Goal: Information Seeking & Learning: Learn about a topic

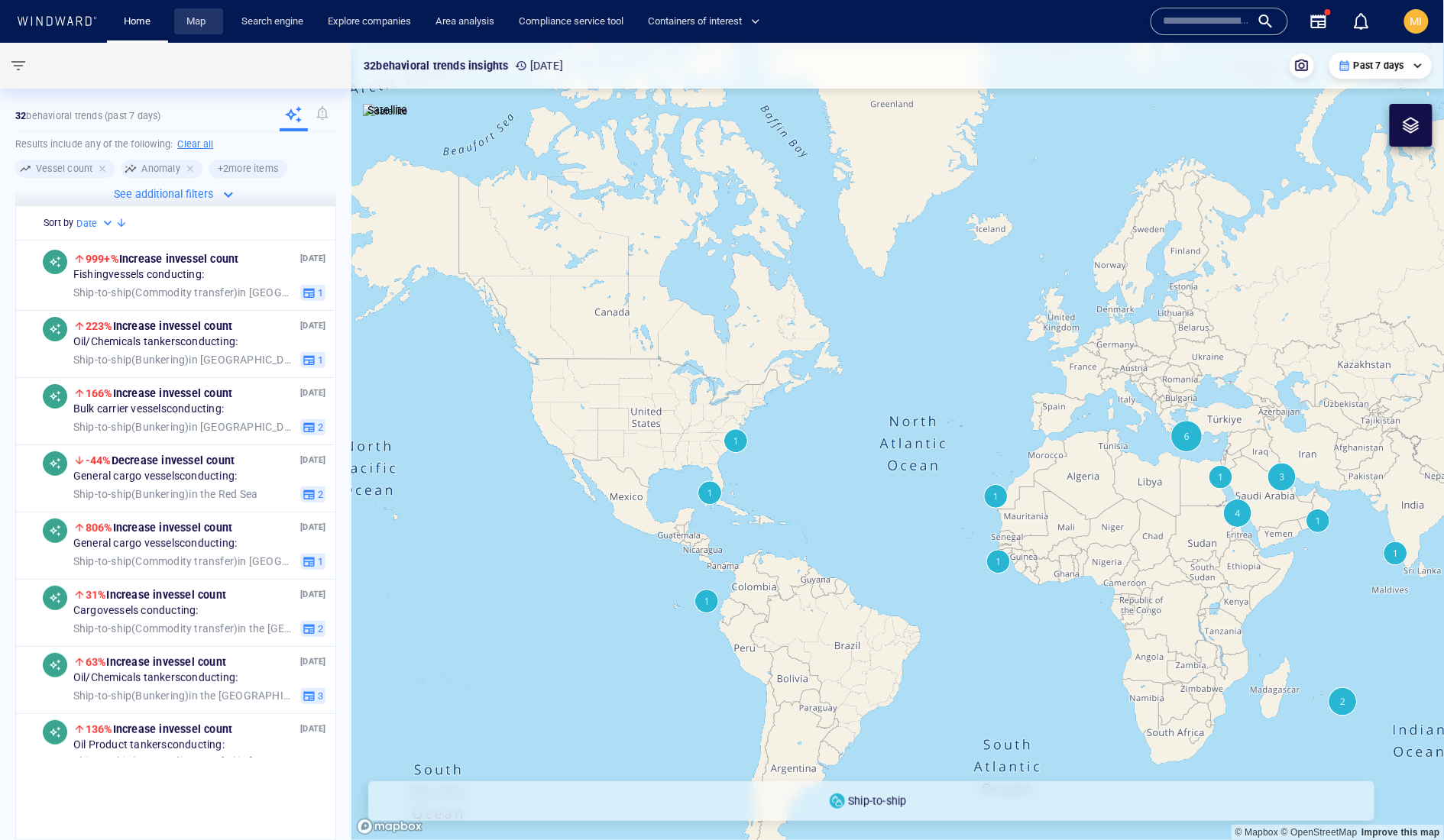
click at [202, 28] on link "Map" at bounding box center [199, 21] width 37 height 27
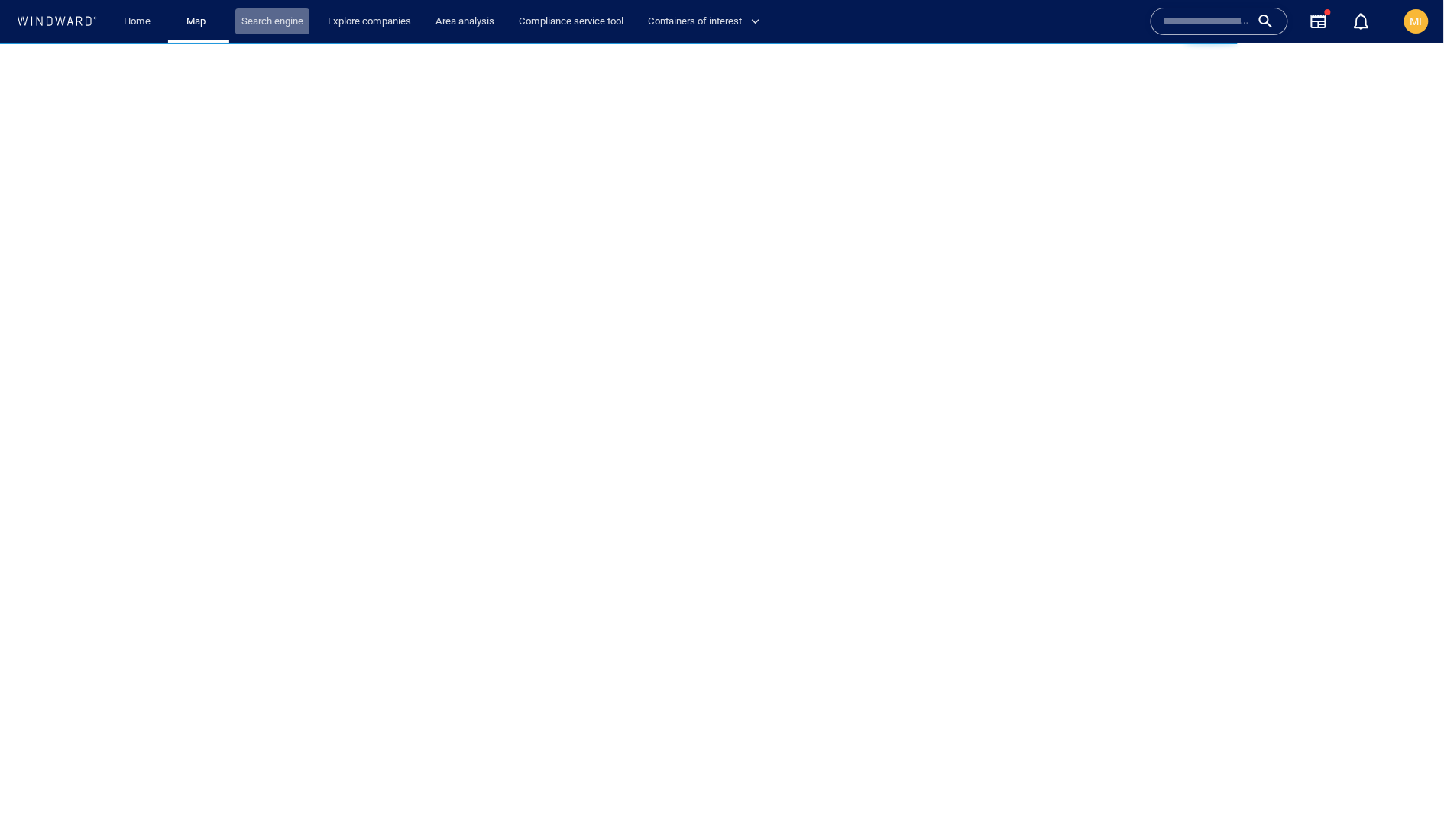
click at [292, 29] on link "Search engine" at bounding box center [272, 21] width 74 height 27
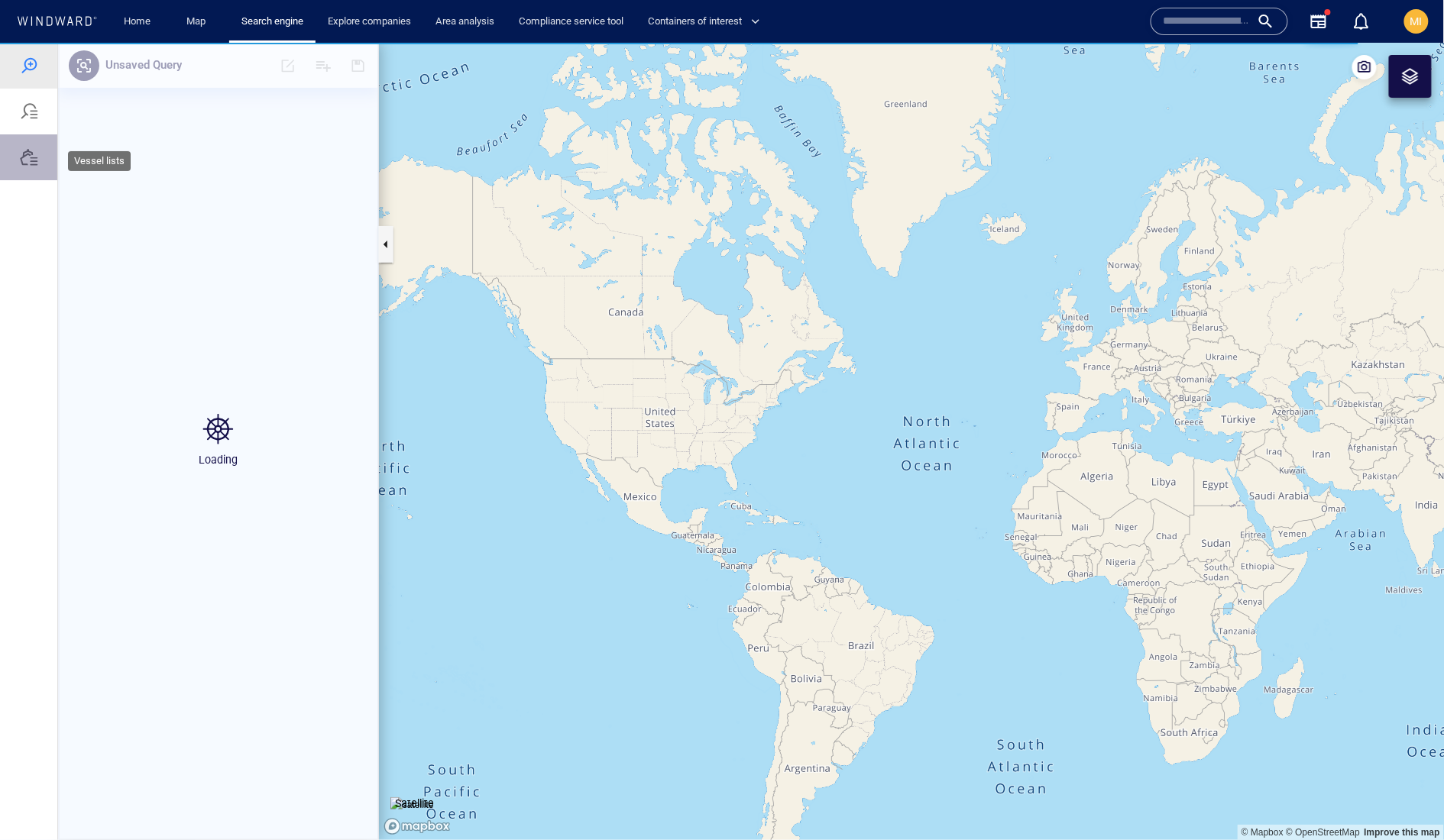
click at [29, 166] on div at bounding box center [29, 156] width 18 height 18
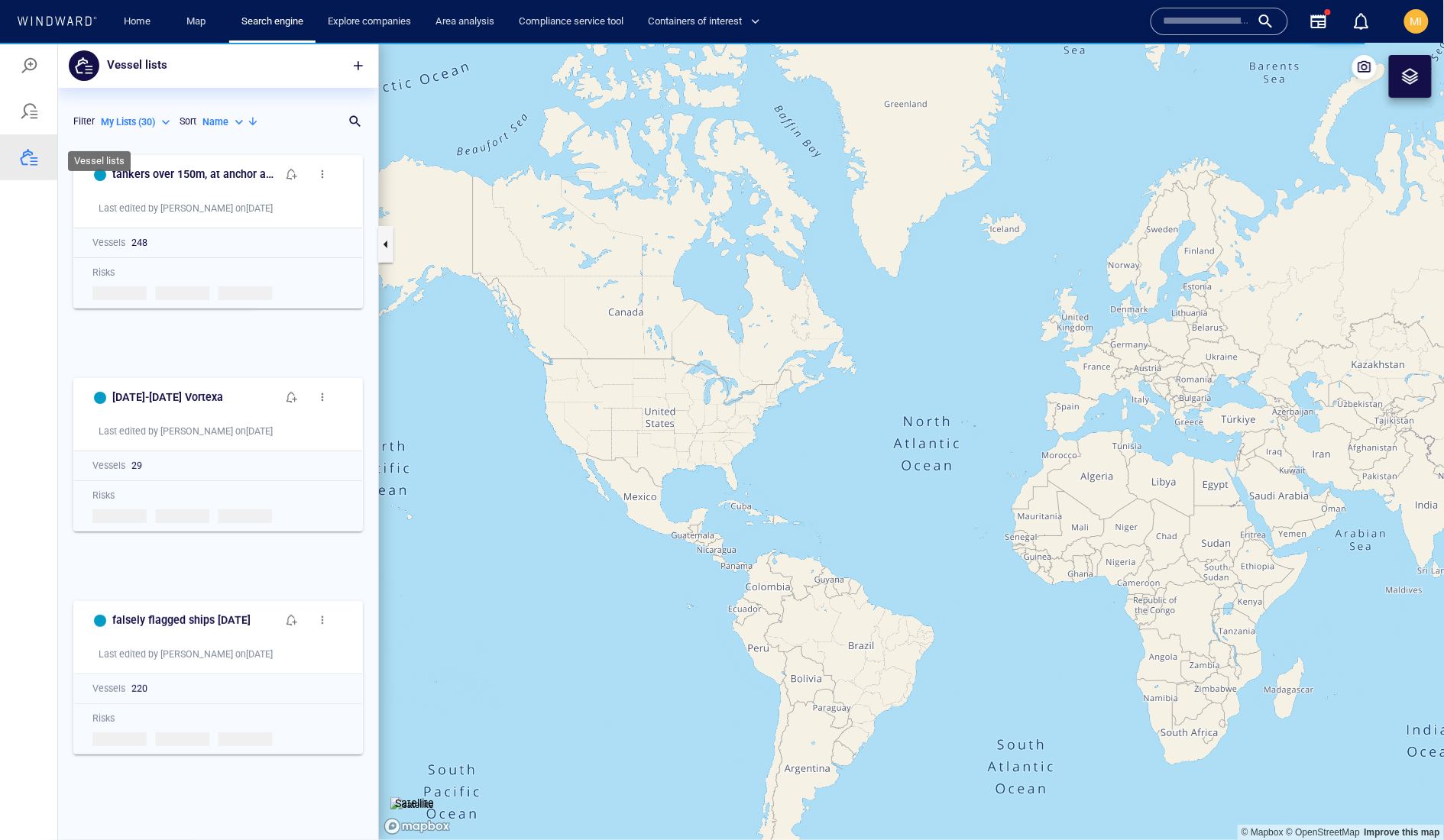
scroll to position [663, 319]
click at [202, 128] on p "Name" at bounding box center [215, 121] width 26 height 14
click at [153, 235] on p "Last Update" at bounding box center [147, 228] width 51 height 14
type input "*********"
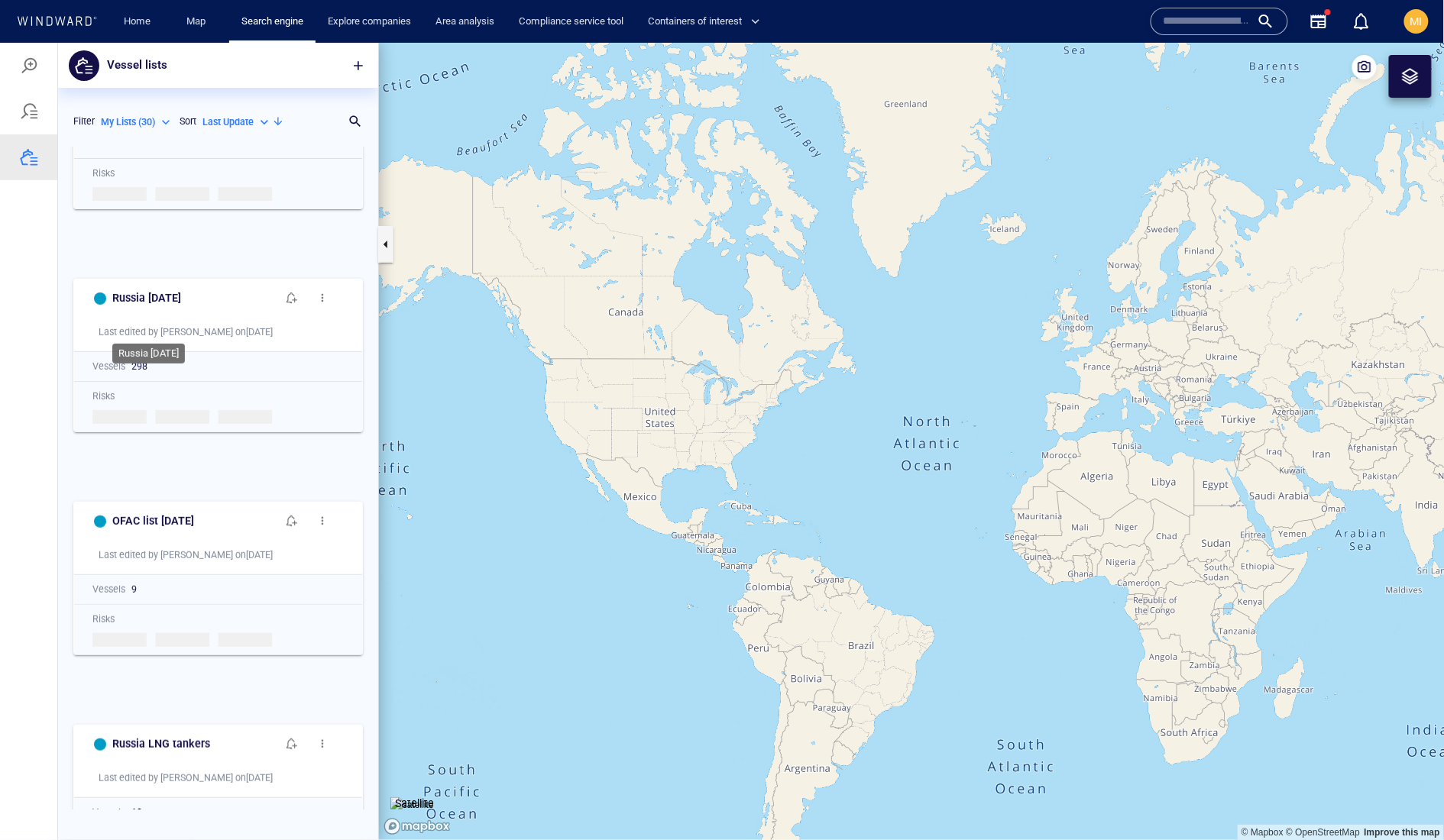
scroll to position [110, 0]
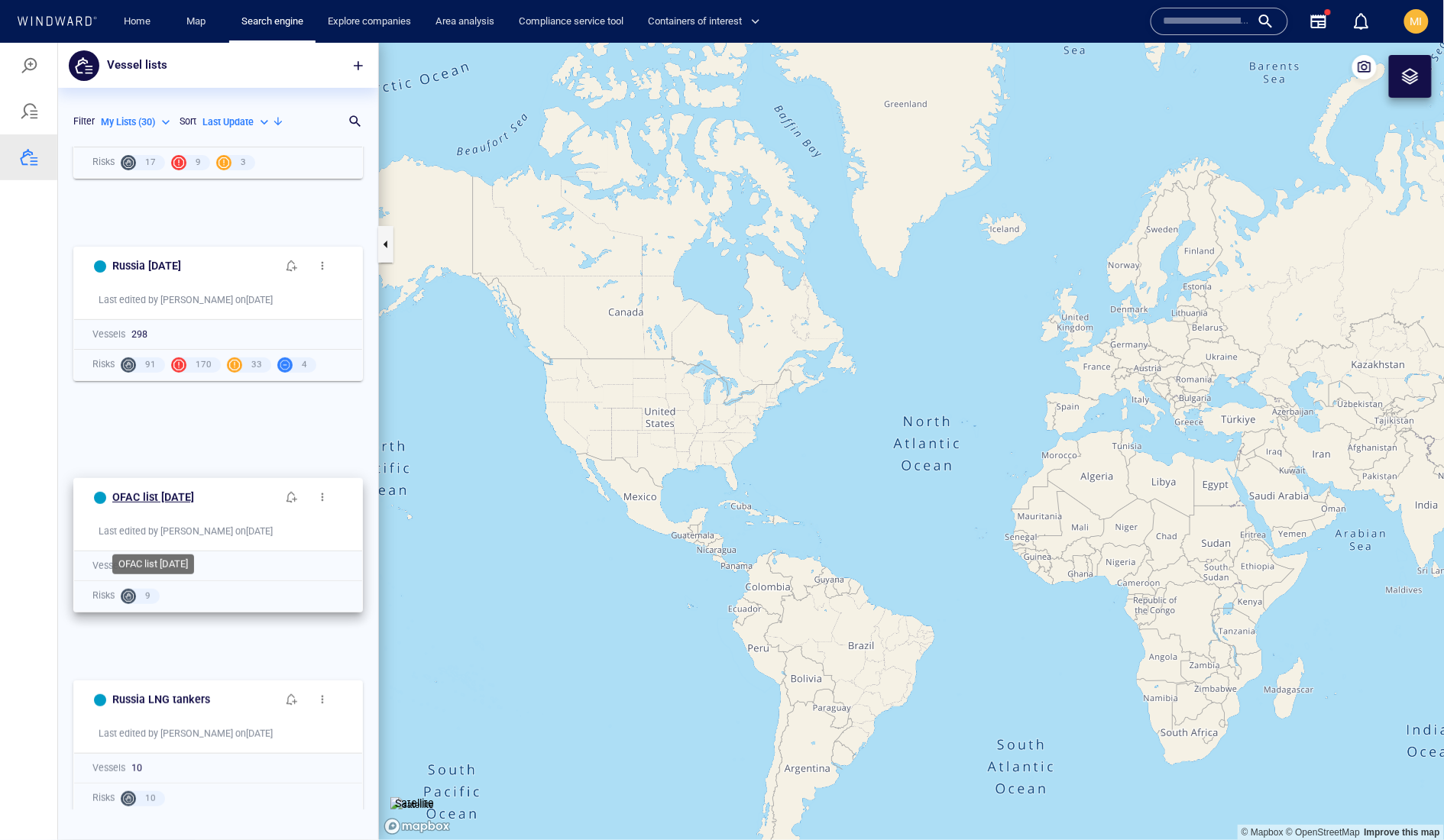
click at [194, 507] on h6 "OFAC list [DATE]" at bounding box center [153, 497] width 82 height 19
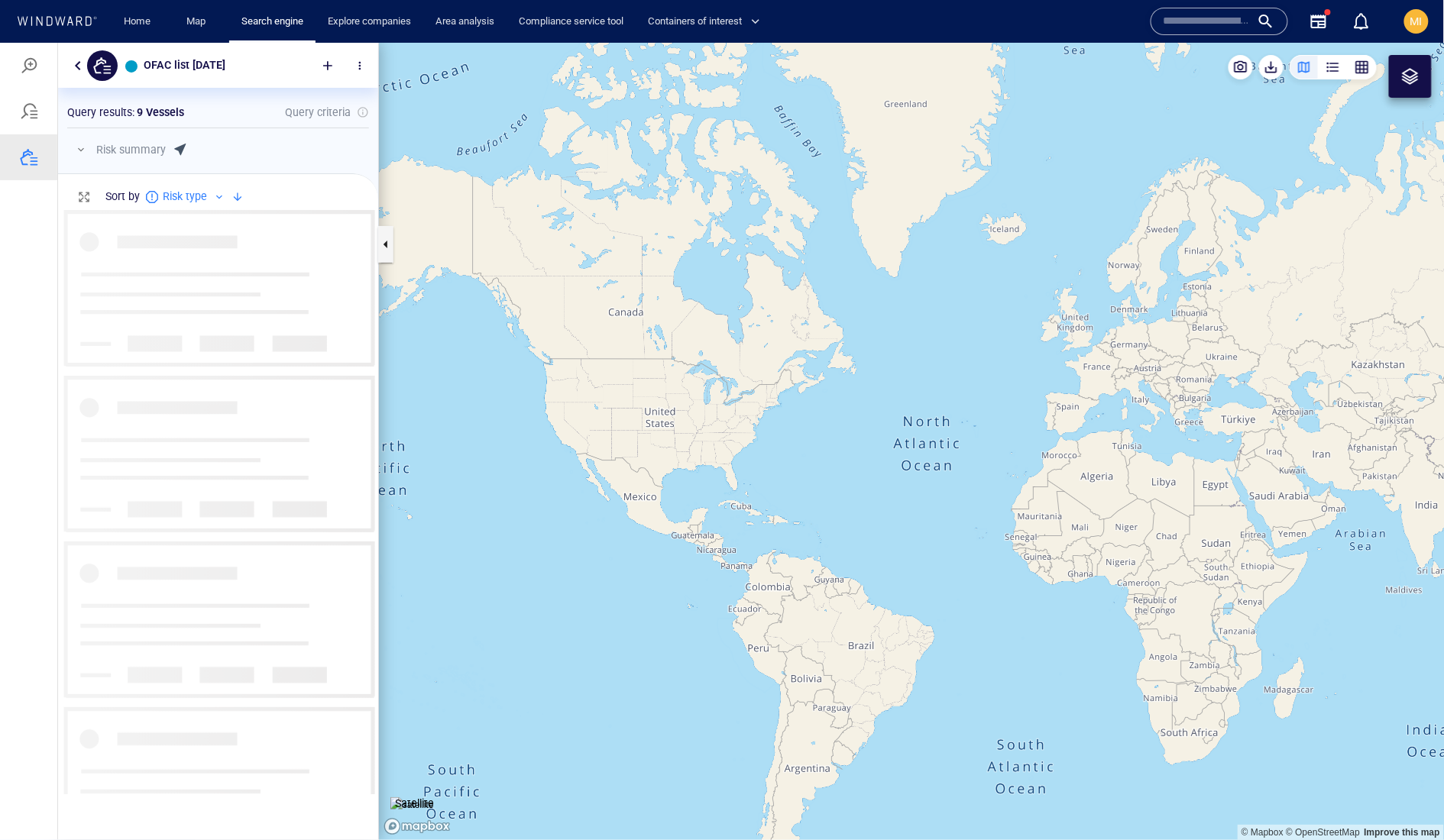
scroll to position [584, 319]
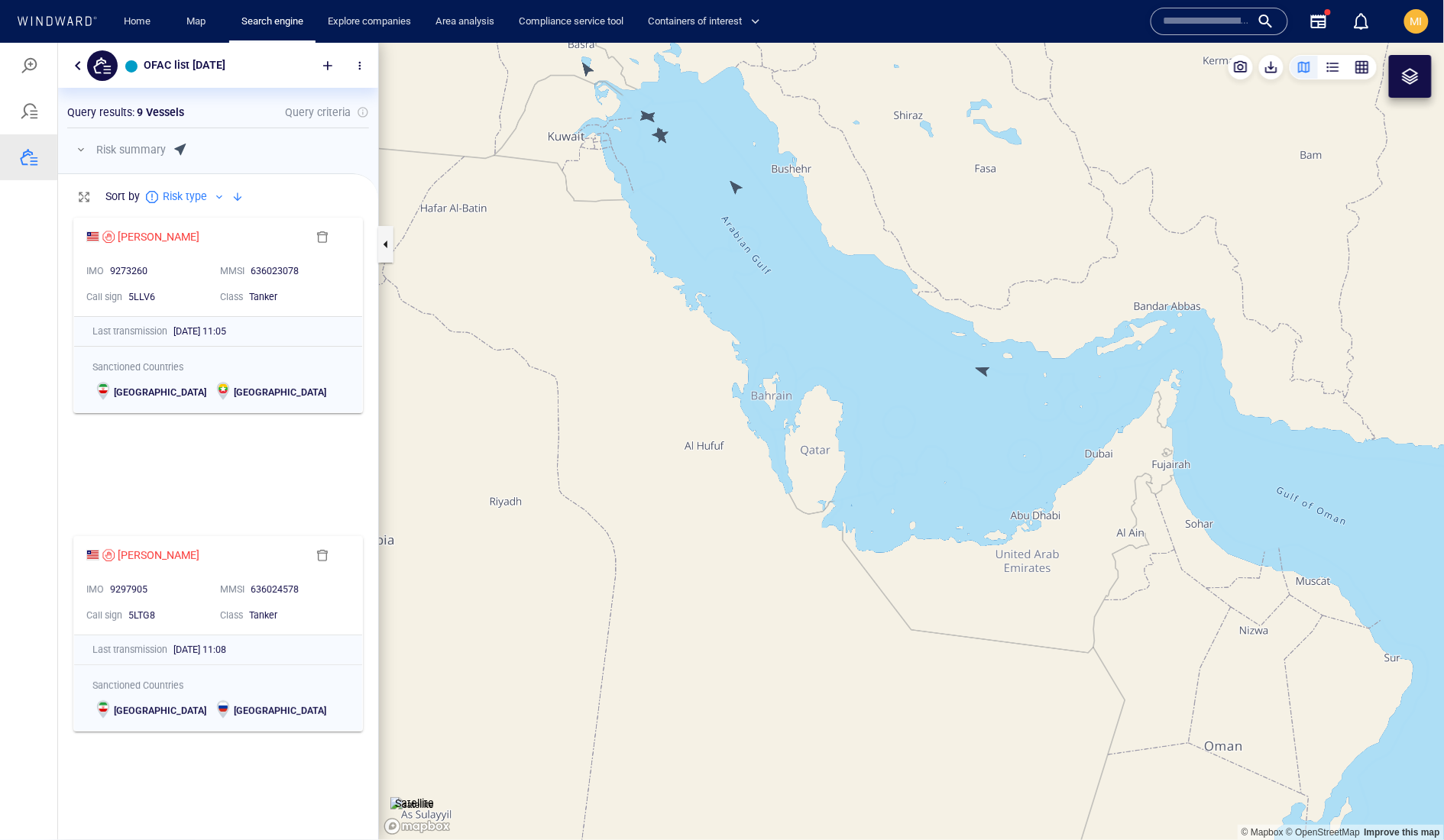
drag, startPoint x: 726, startPoint y: 300, endPoint x: 785, endPoint y: 477, distance: 186.6
click at [785, 474] on canvas "Map" at bounding box center [912, 441] width 1066 height 797
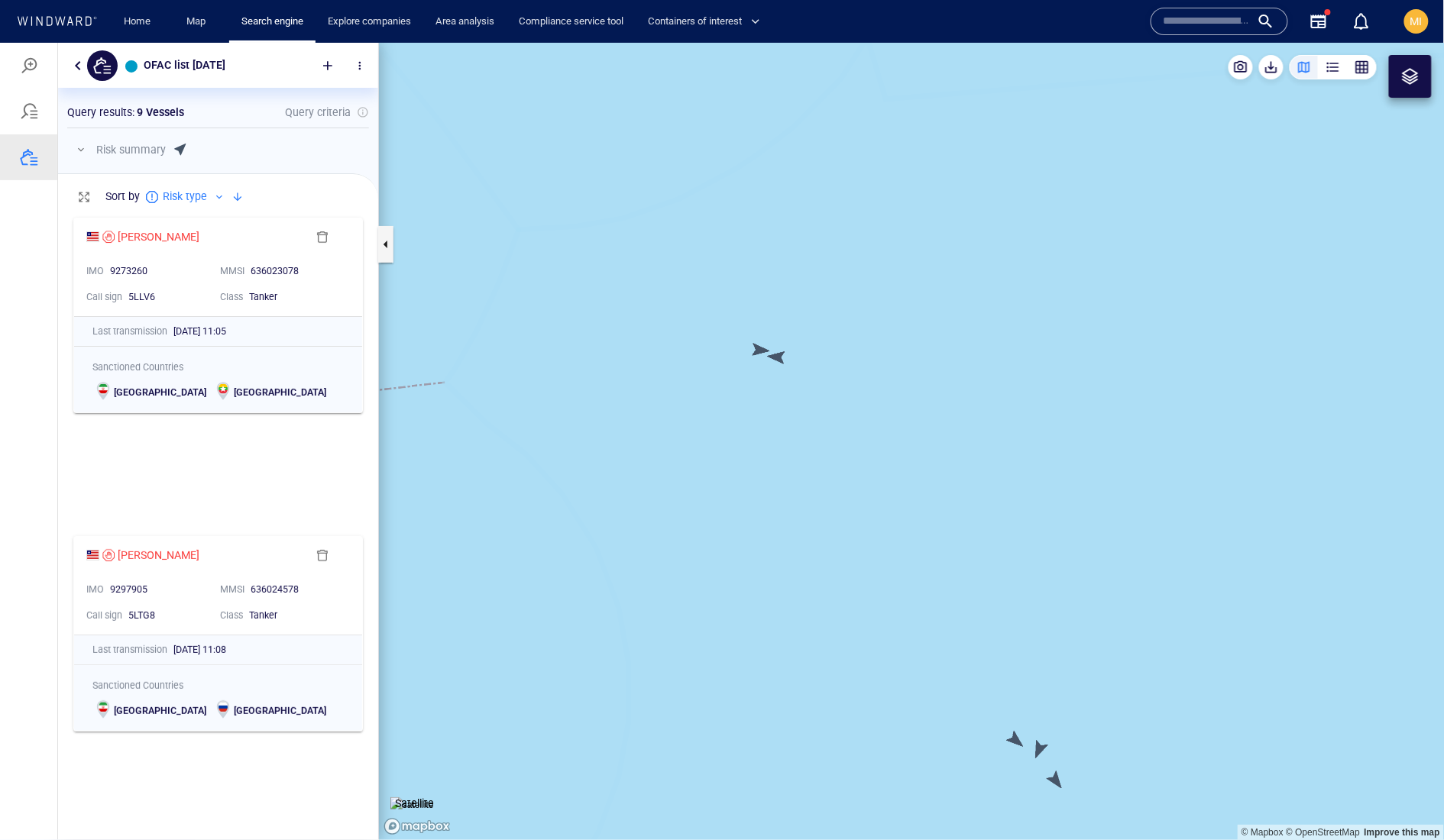
click at [777, 357] on canvas "Map" at bounding box center [912, 441] width 1066 height 797
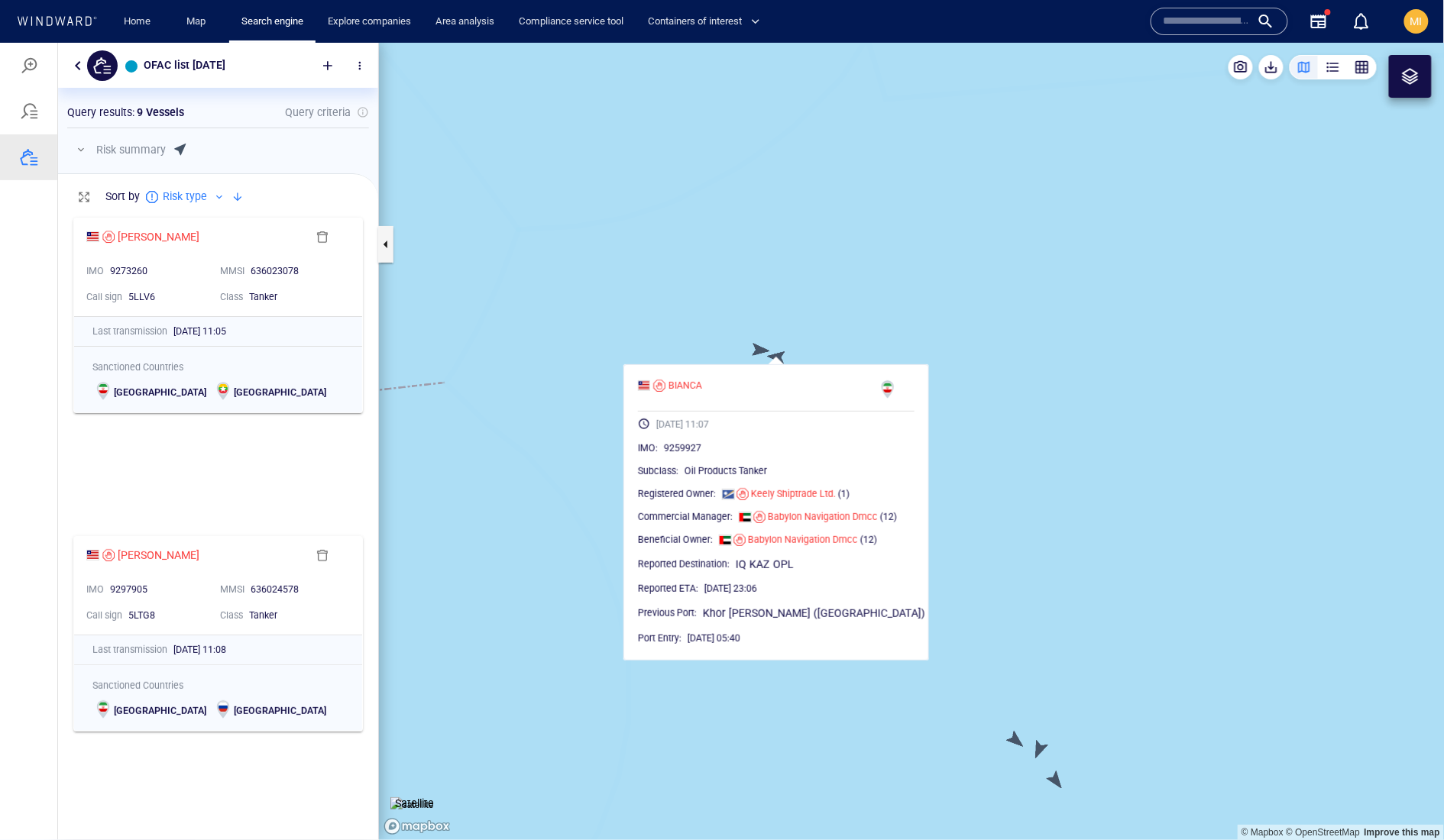
click at [758, 345] on canvas "Map" at bounding box center [912, 441] width 1066 height 797
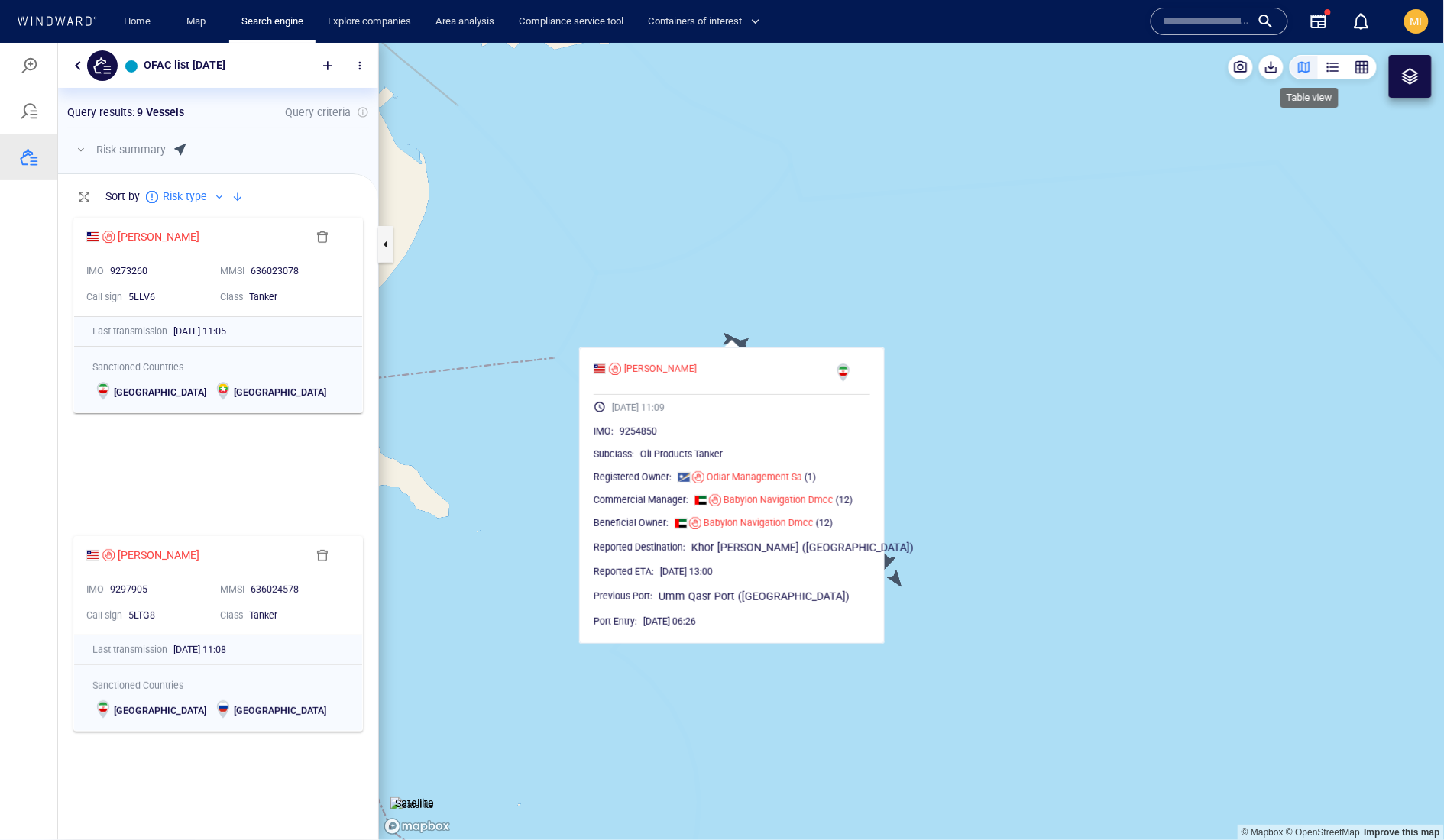
click at [1326, 71] on div "button" at bounding box center [1334, 67] width 15 height 15
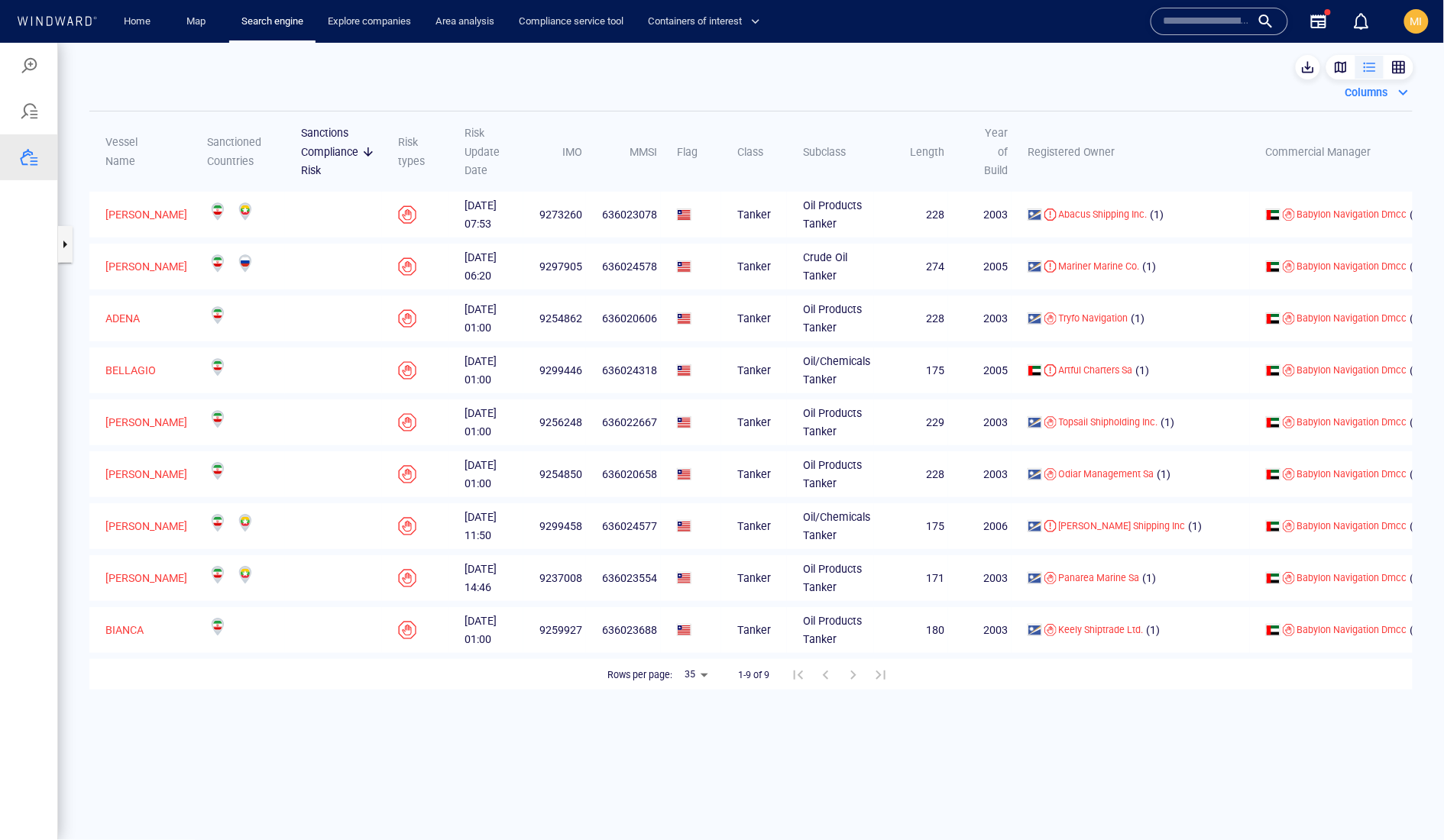
scroll to position [0, 0]
click at [707, 801] on body "OFAC list Sept 2 2025 Something went wrong An error occurred while searching fo…" at bounding box center [722, 441] width 1444 height 797
click at [701, 748] on li "35" at bounding box center [696, 735] width 43 height 28
click at [147, 483] on p "[PERSON_NAME]" at bounding box center [146, 474] width 82 height 18
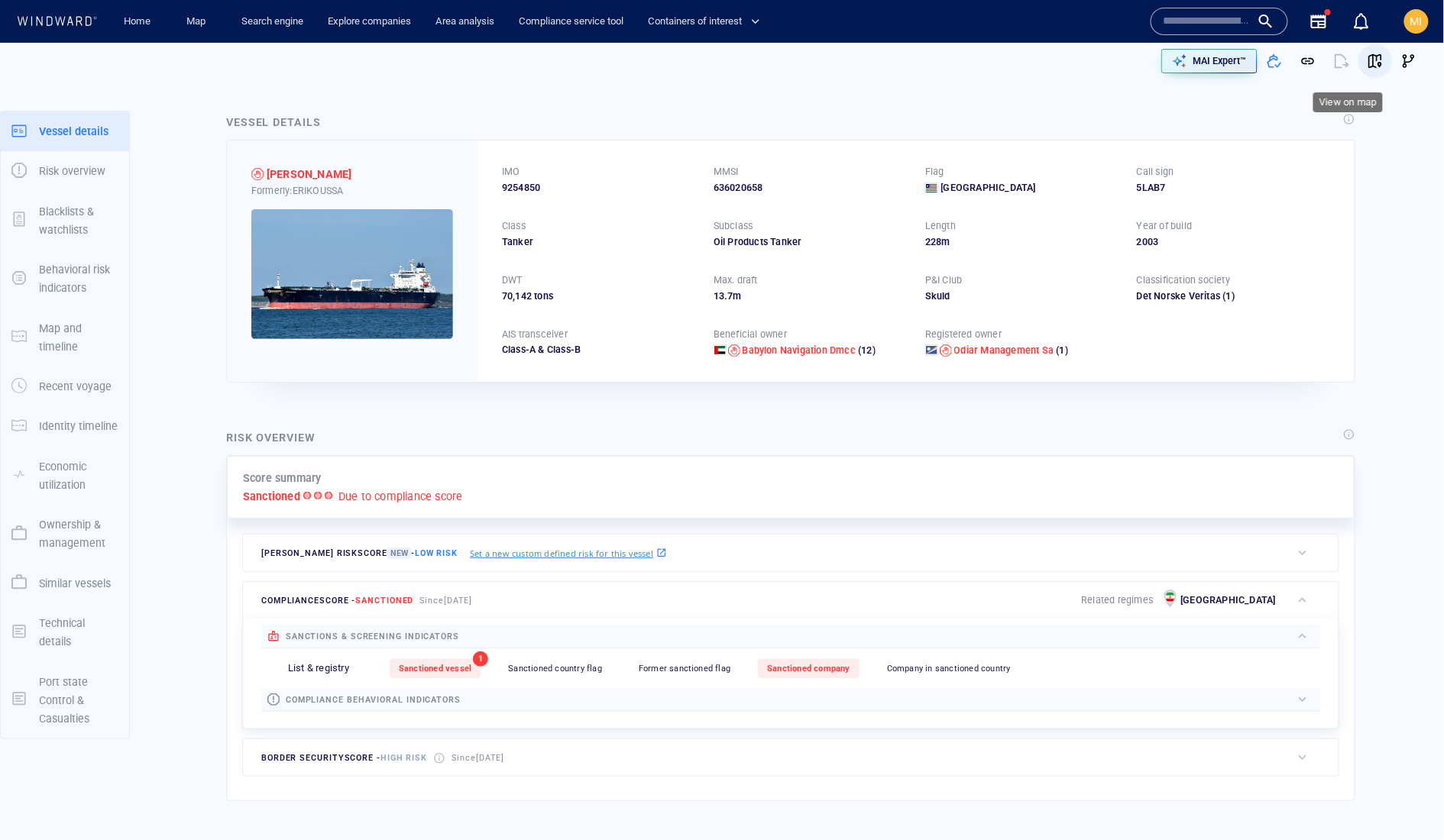
click at [1369, 62] on span "button" at bounding box center [1376, 61] width 15 height 15
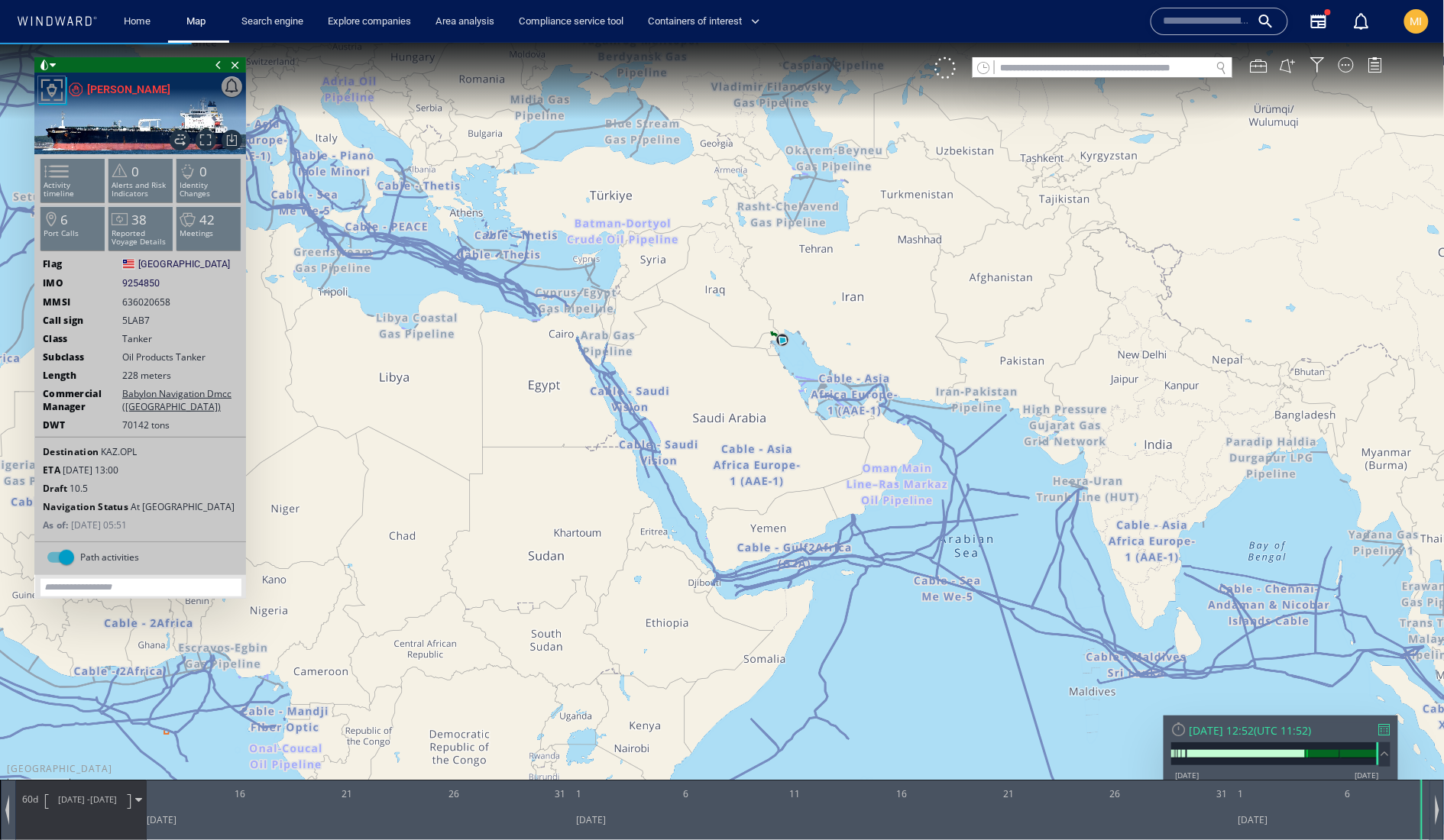
click at [784, 392] on canvas "Map" at bounding box center [722, 433] width 1445 height 782
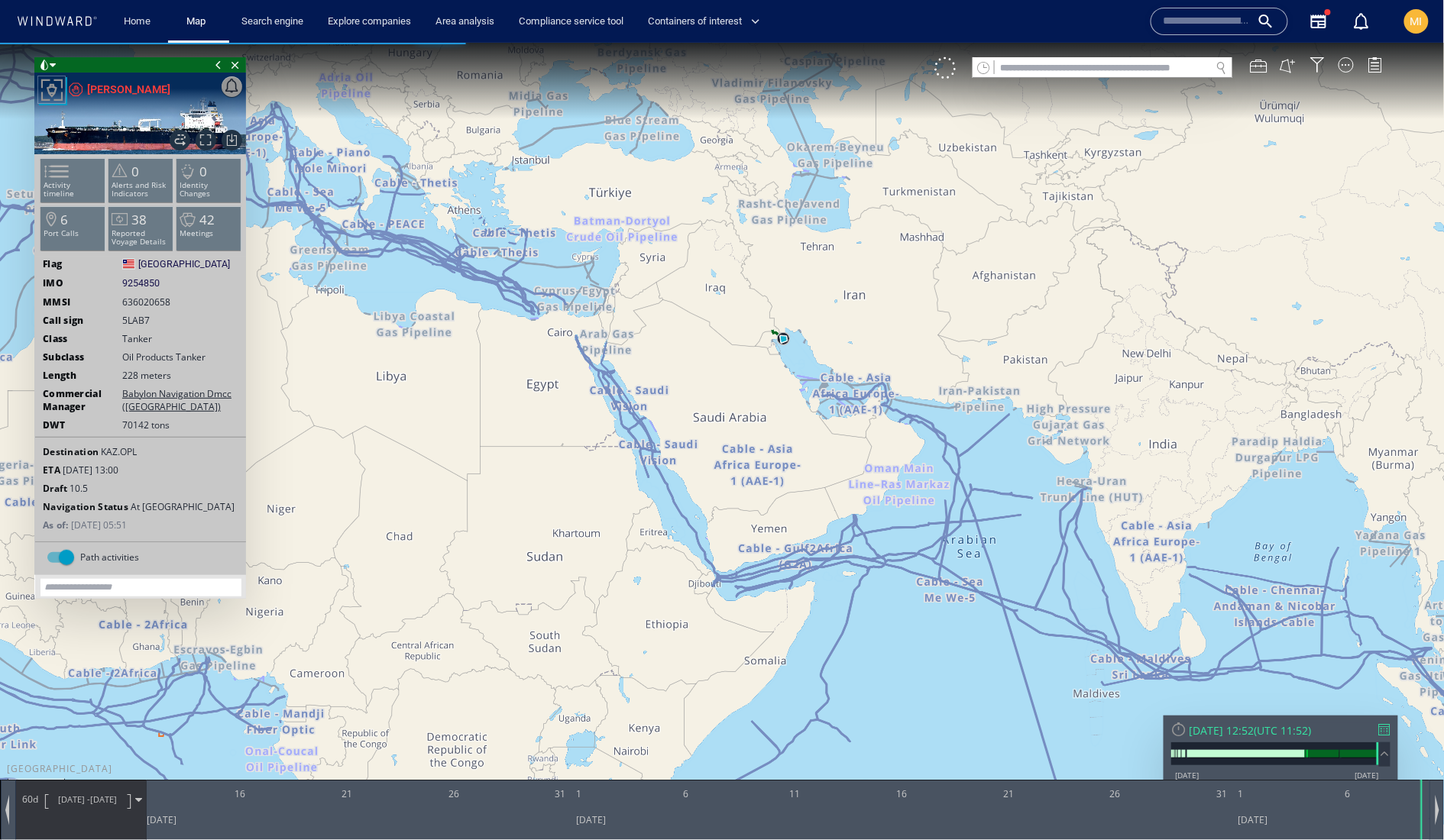
drag, startPoint x: 785, startPoint y: 345, endPoint x: 785, endPoint y: 395, distance: 50.0
click at [785, 382] on canvas "Map" at bounding box center [722, 433] width 1445 height 782
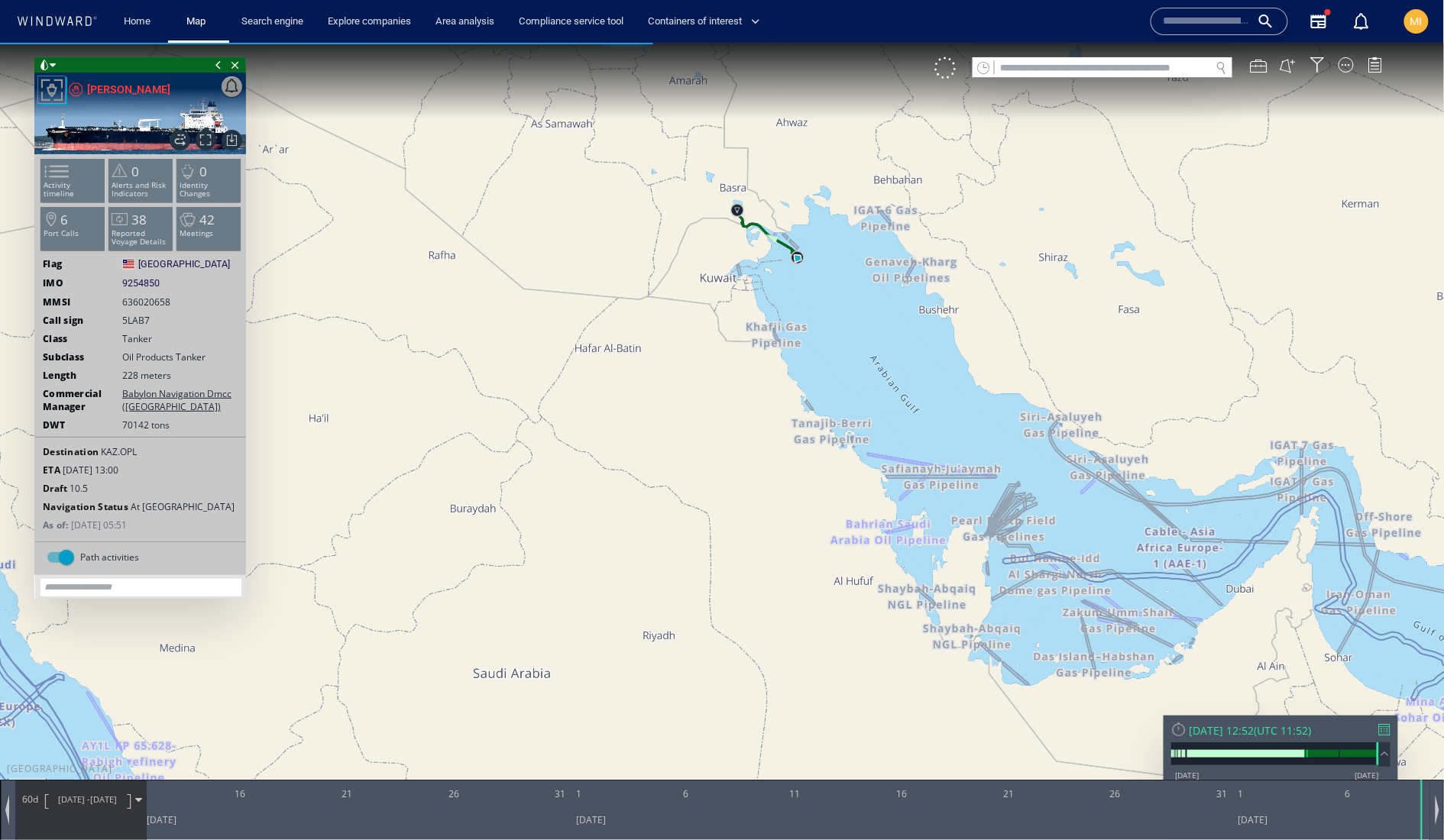
click at [793, 399] on canvas "Map" at bounding box center [722, 433] width 1445 height 782
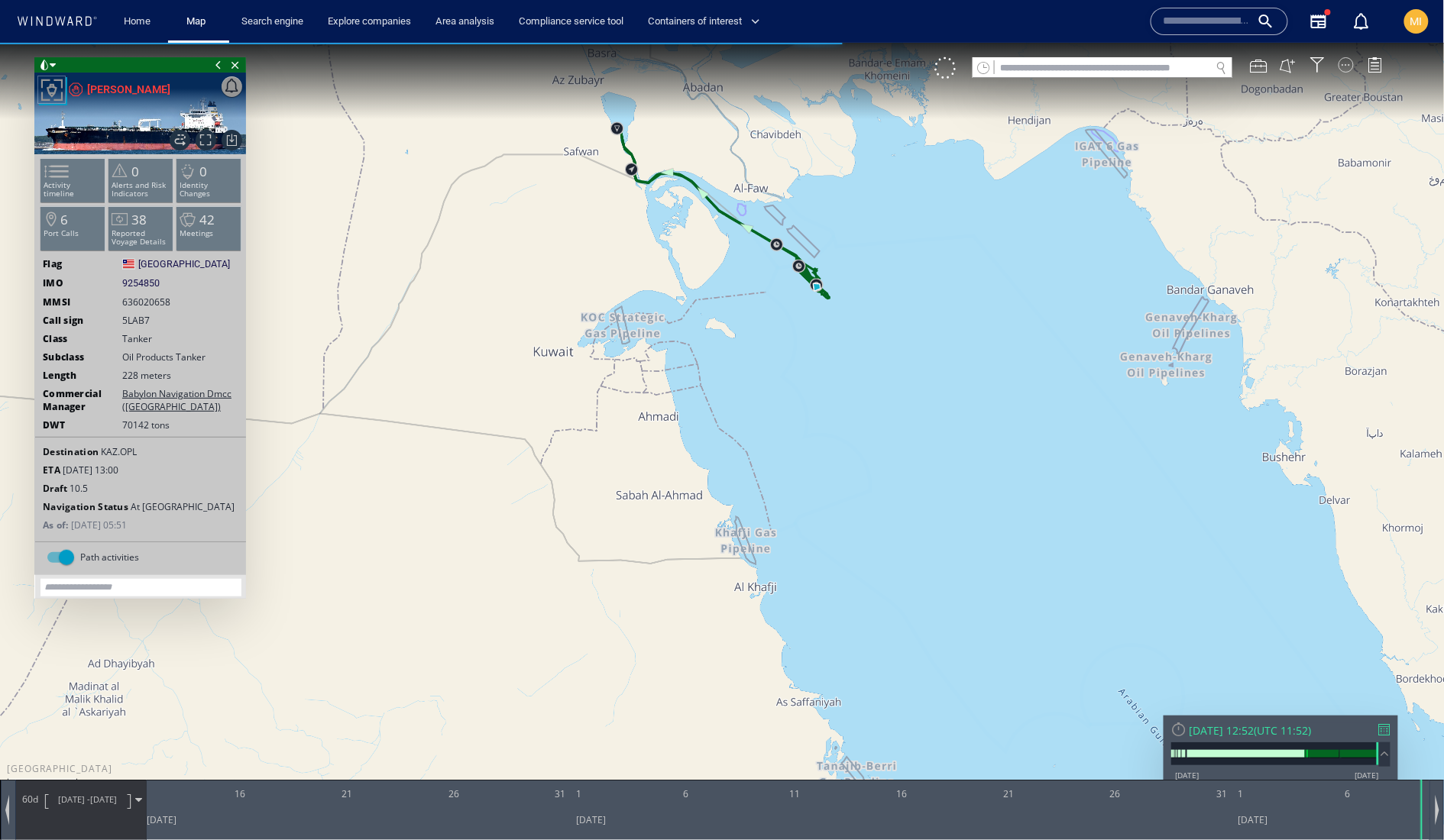
click at [1345, 72] on div at bounding box center [1347, 64] width 15 height 15
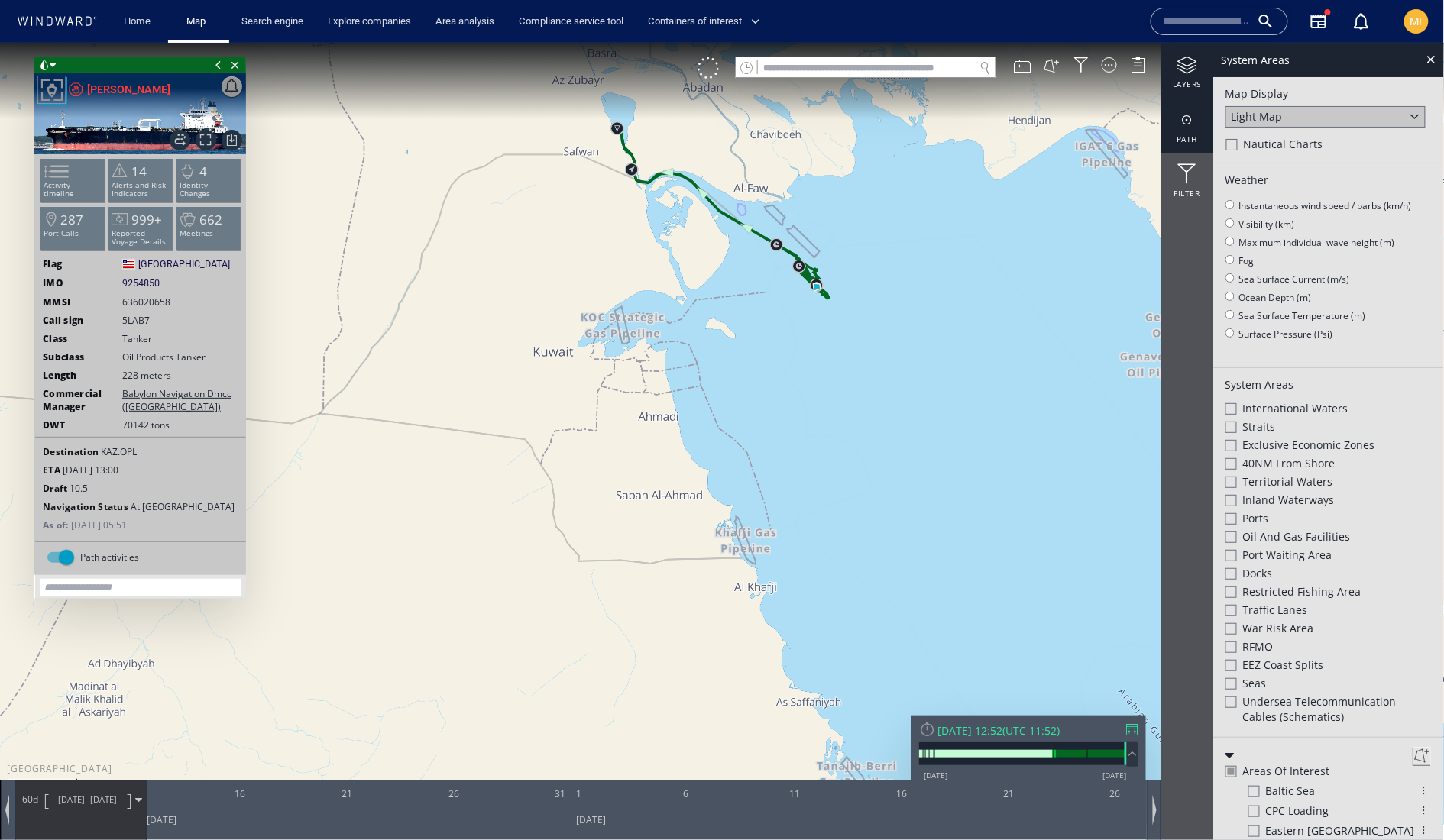
click at [1183, 113] on div at bounding box center [1187, 119] width 52 height 19
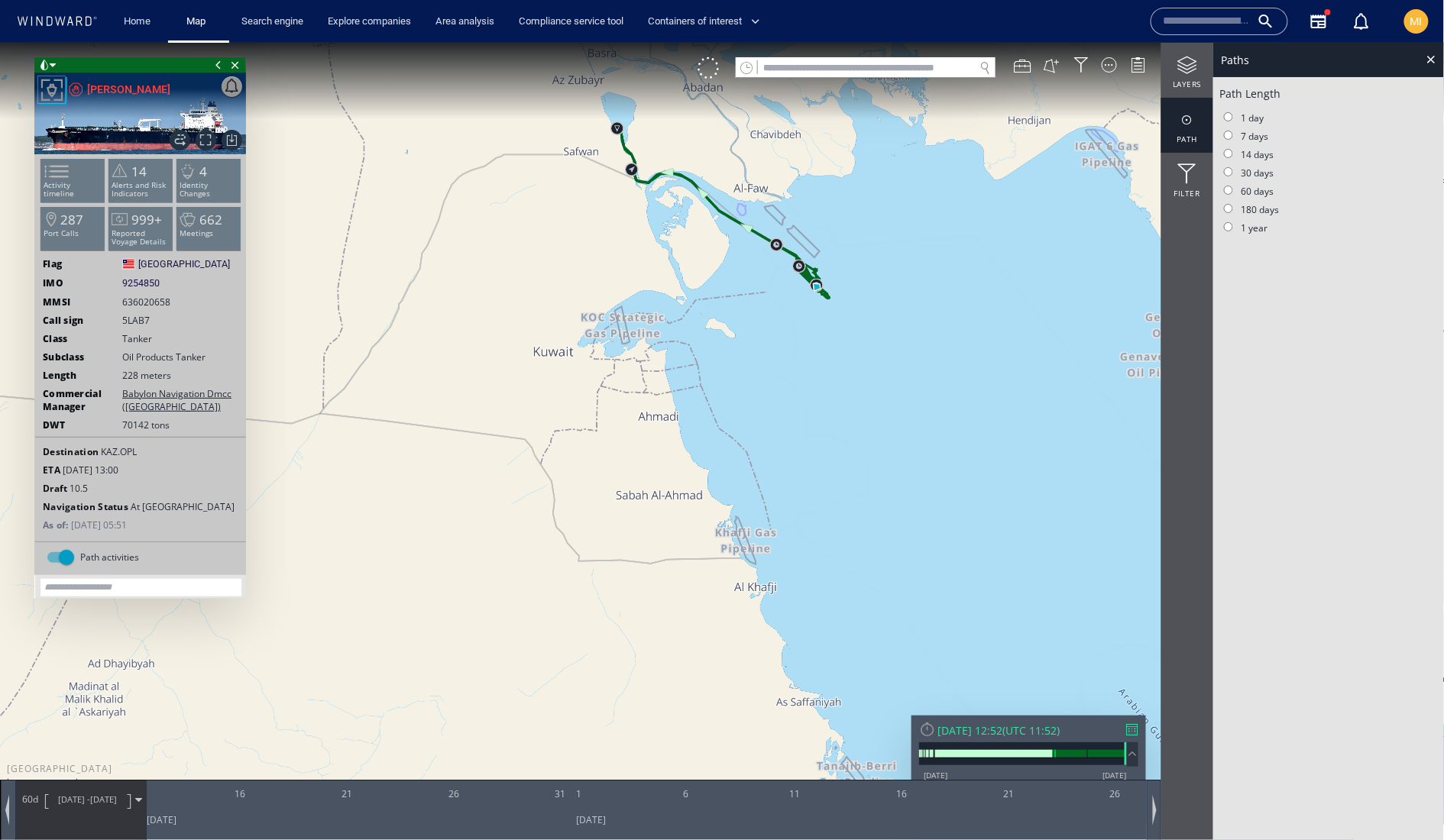
click at [1226, 215] on label "180 days" at bounding box center [1250, 208] width 60 height 13
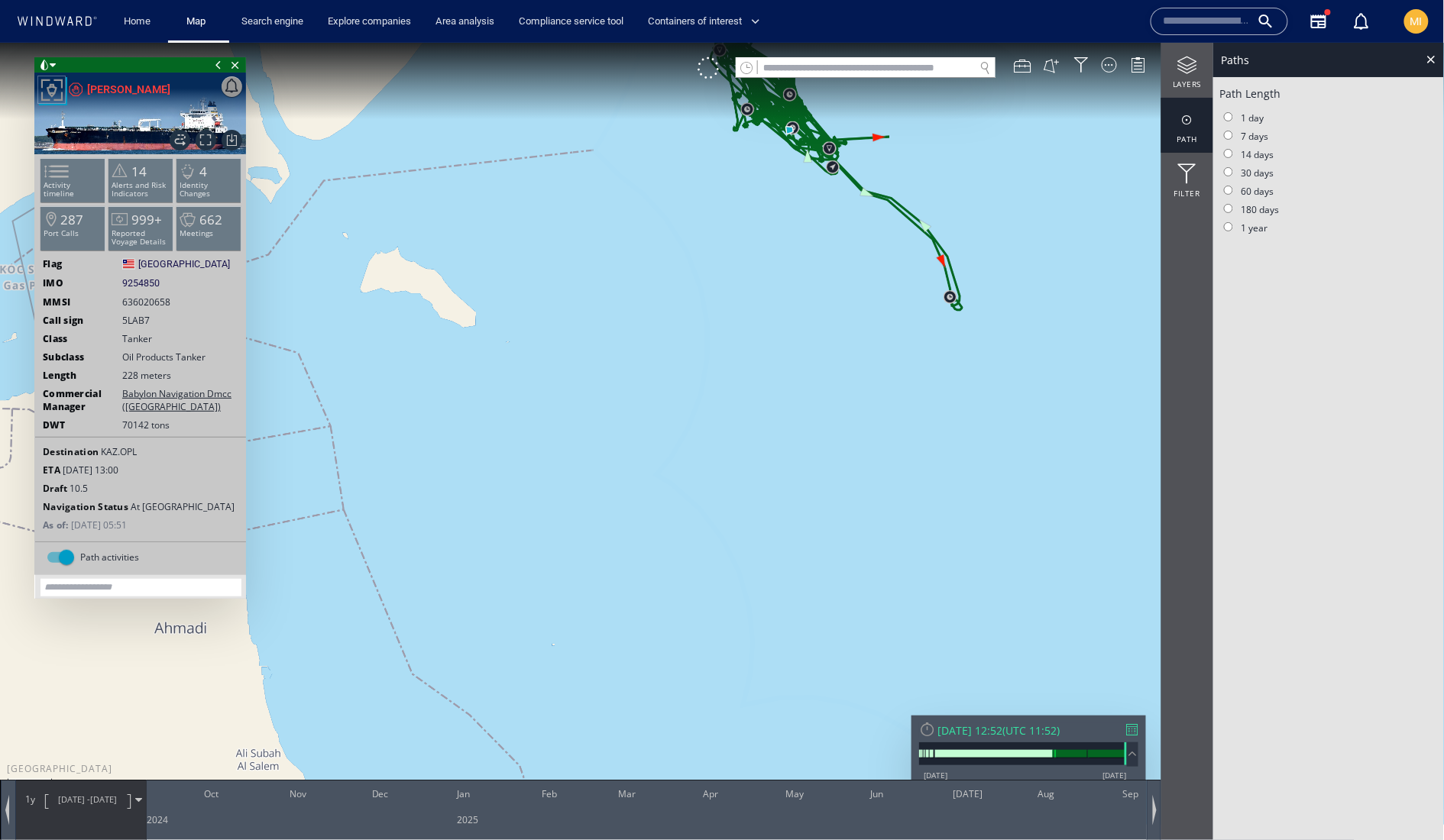
drag, startPoint x: 832, startPoint y: 316, endPoint x: 820, endPoint y: 435, distance: 119.6
click at [821, 431] on canvas "Map" at bounding box center [722, 433] width 1445 height 782
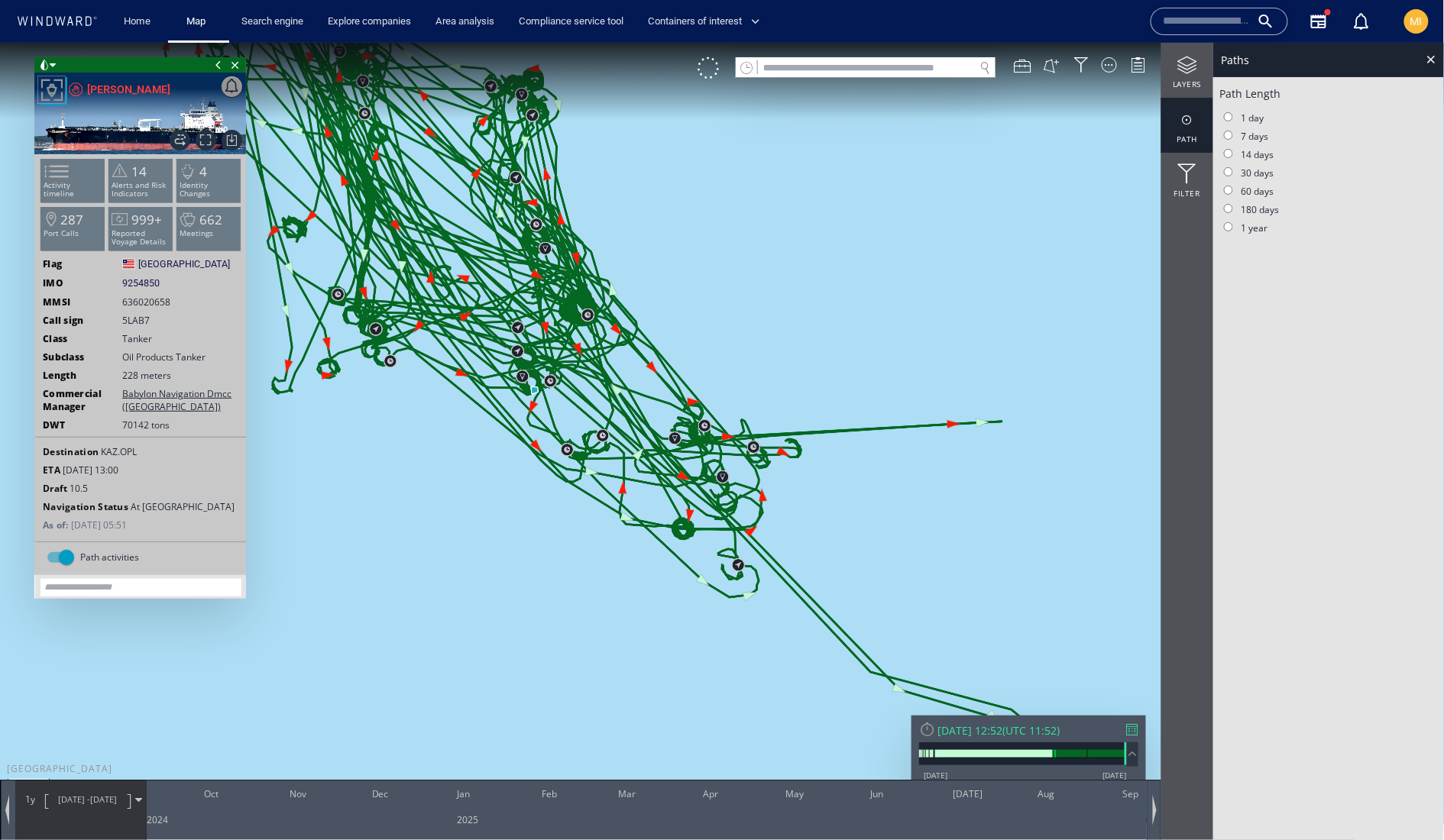
click at [90, 804] on span "[DATE] -" at bounding box center [74, 798] width 32 height 11
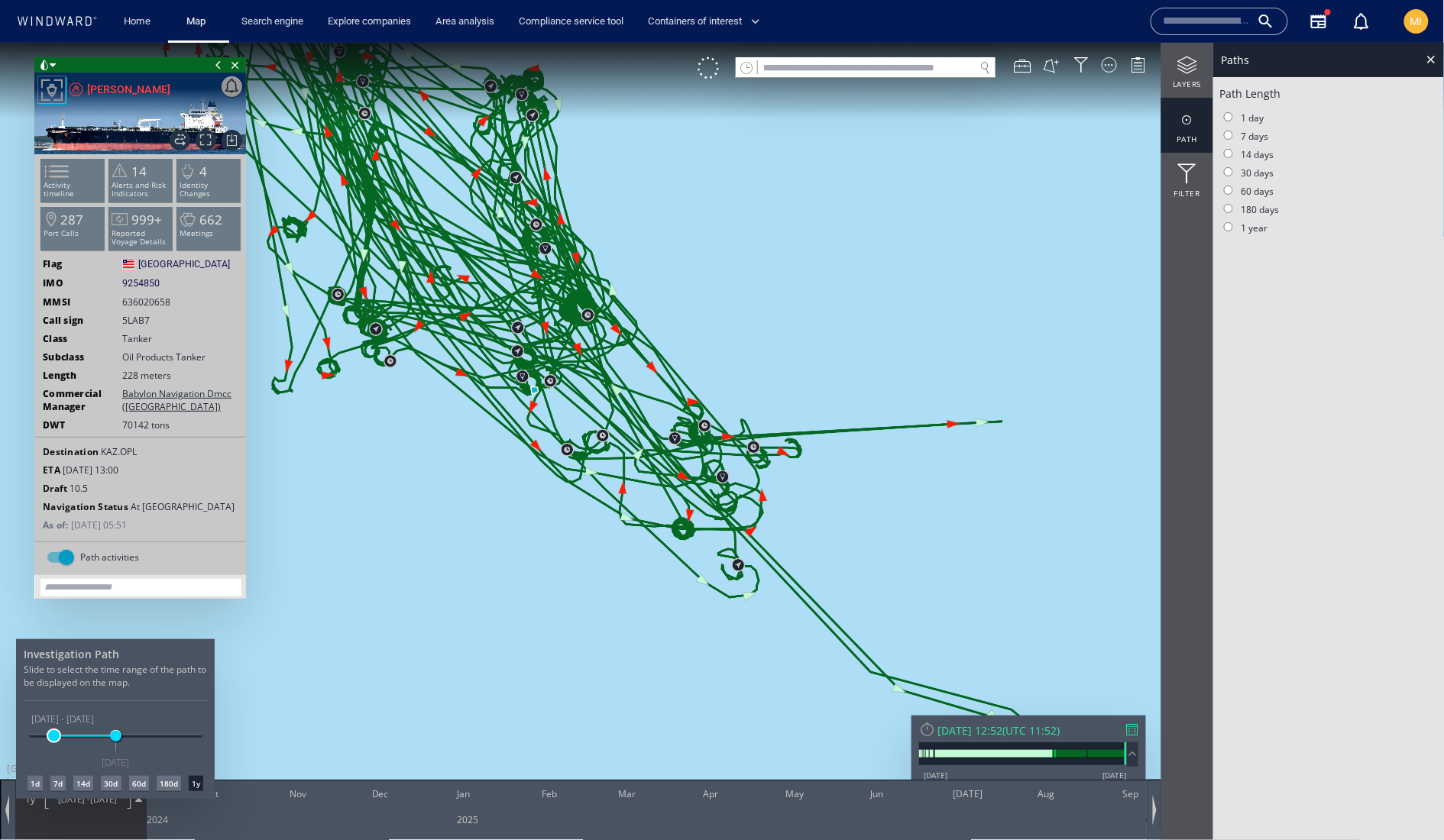
drag, startPoint x: 40, startPoint y: 721, endPoint x: 63, endPoint y: 721, distance: 23.0
click at [60, 730] on span at bounding box center [54, 735] width 12 height 11
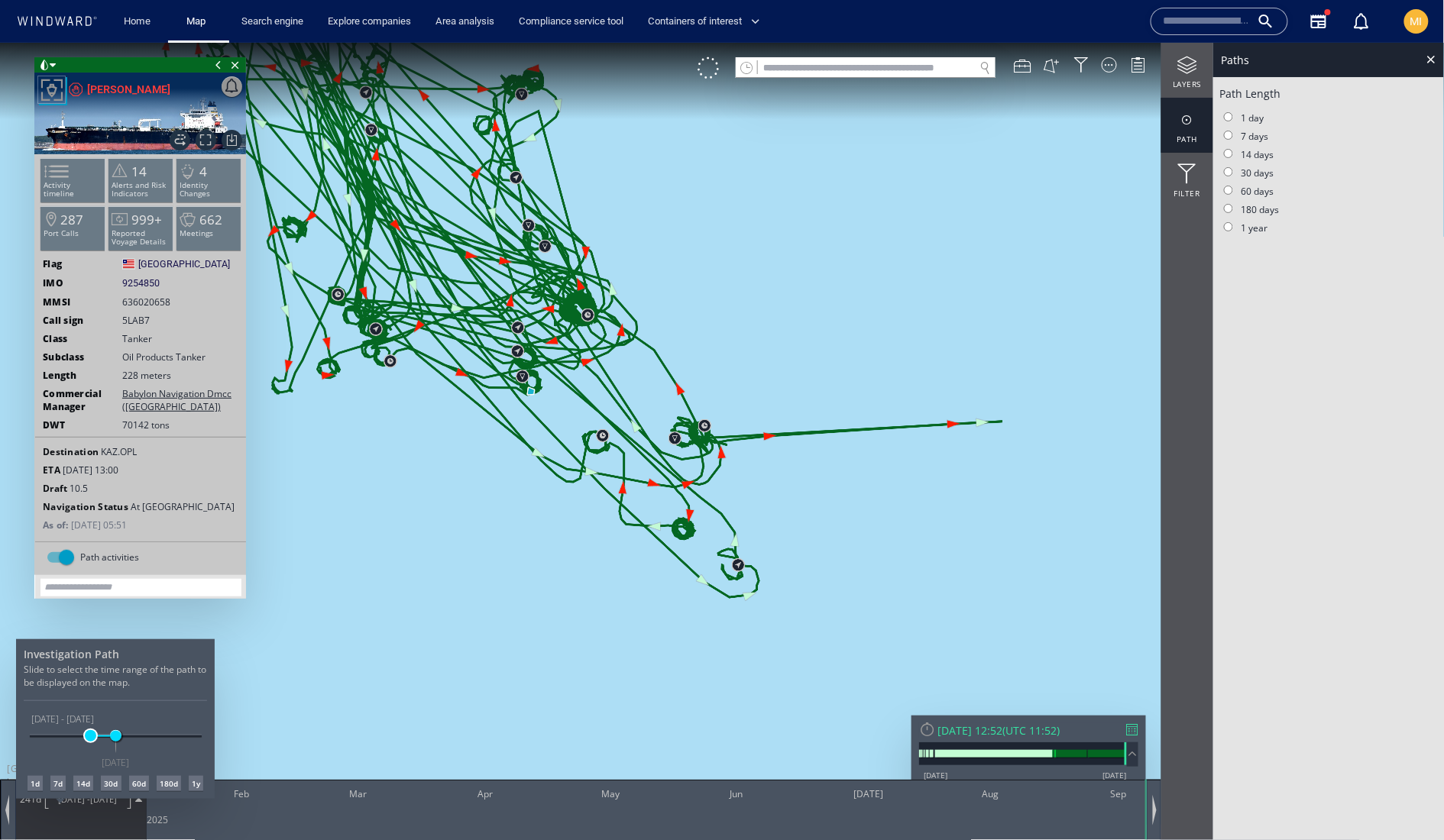
drag, startPoint x: 62, startPoint y: 716, endPoint x: 90, endPoint y: 719, distance: 28.2
click at [90, 730] on span at bounding box center [90, 735] width 12 height 11
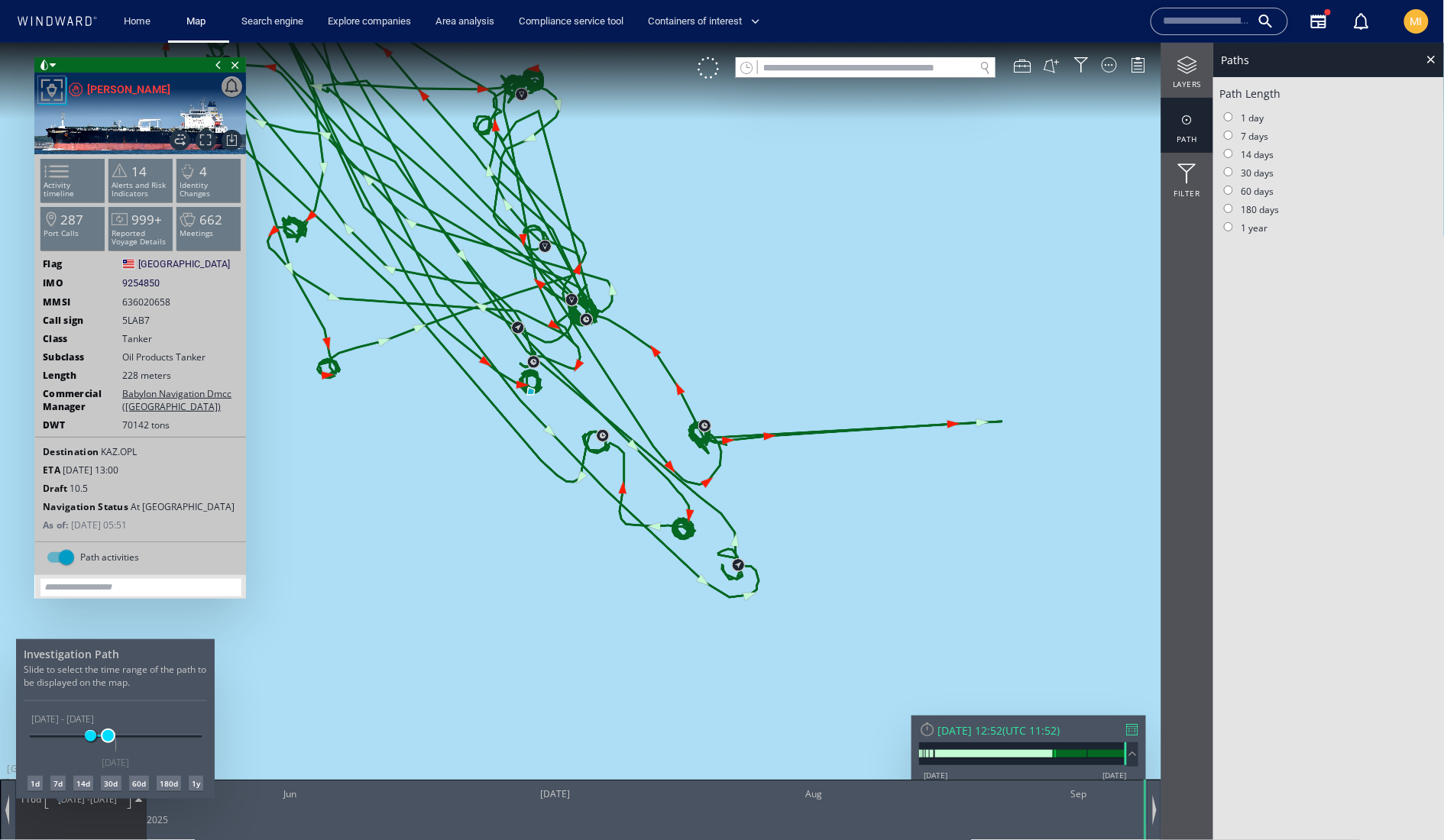
click at [107, 730] on span at bounding box center [108, 735] width 12 height 11
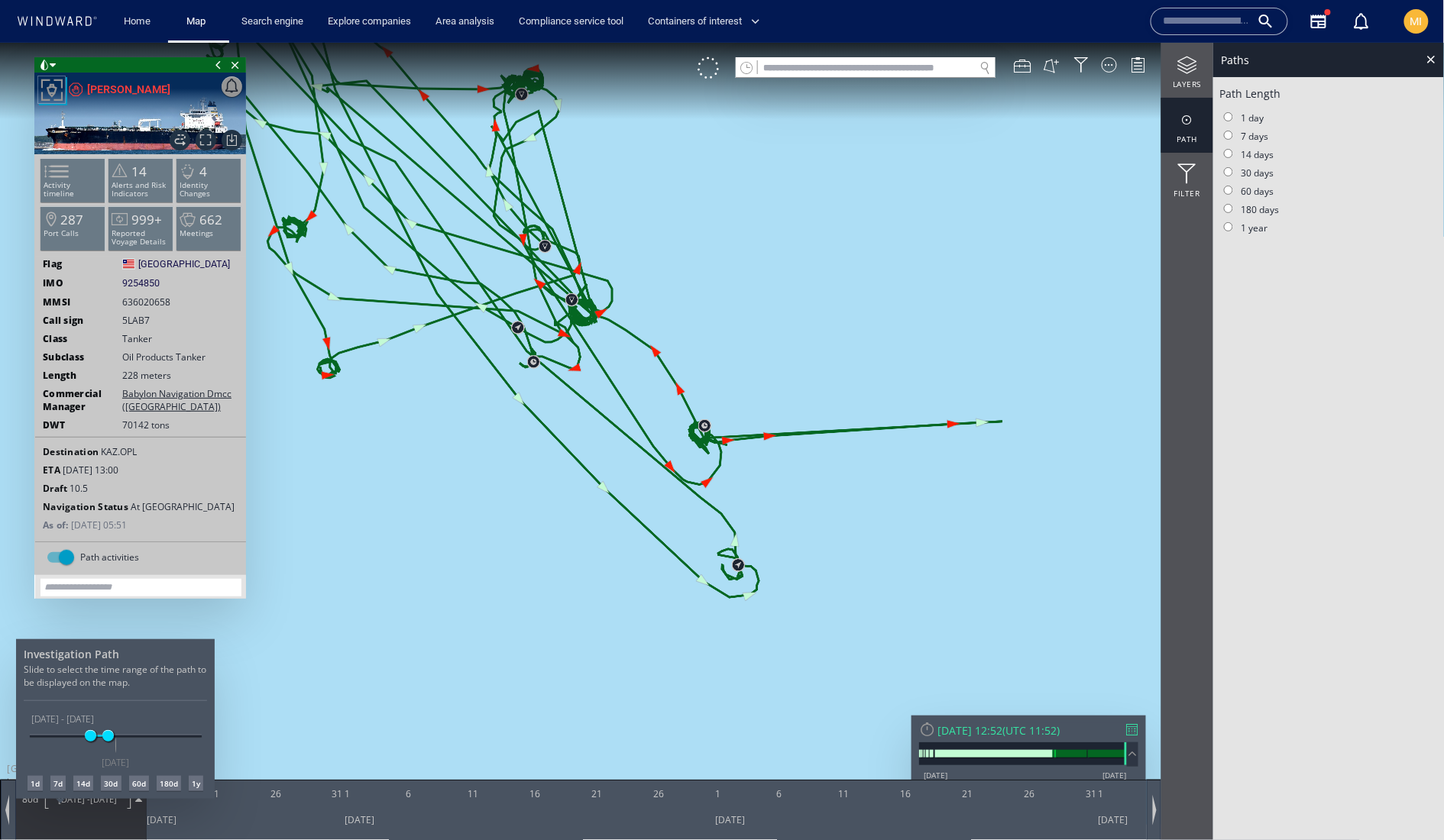
click at [291, 651] on div at bounding box center [722, 441] width 1444 height 797
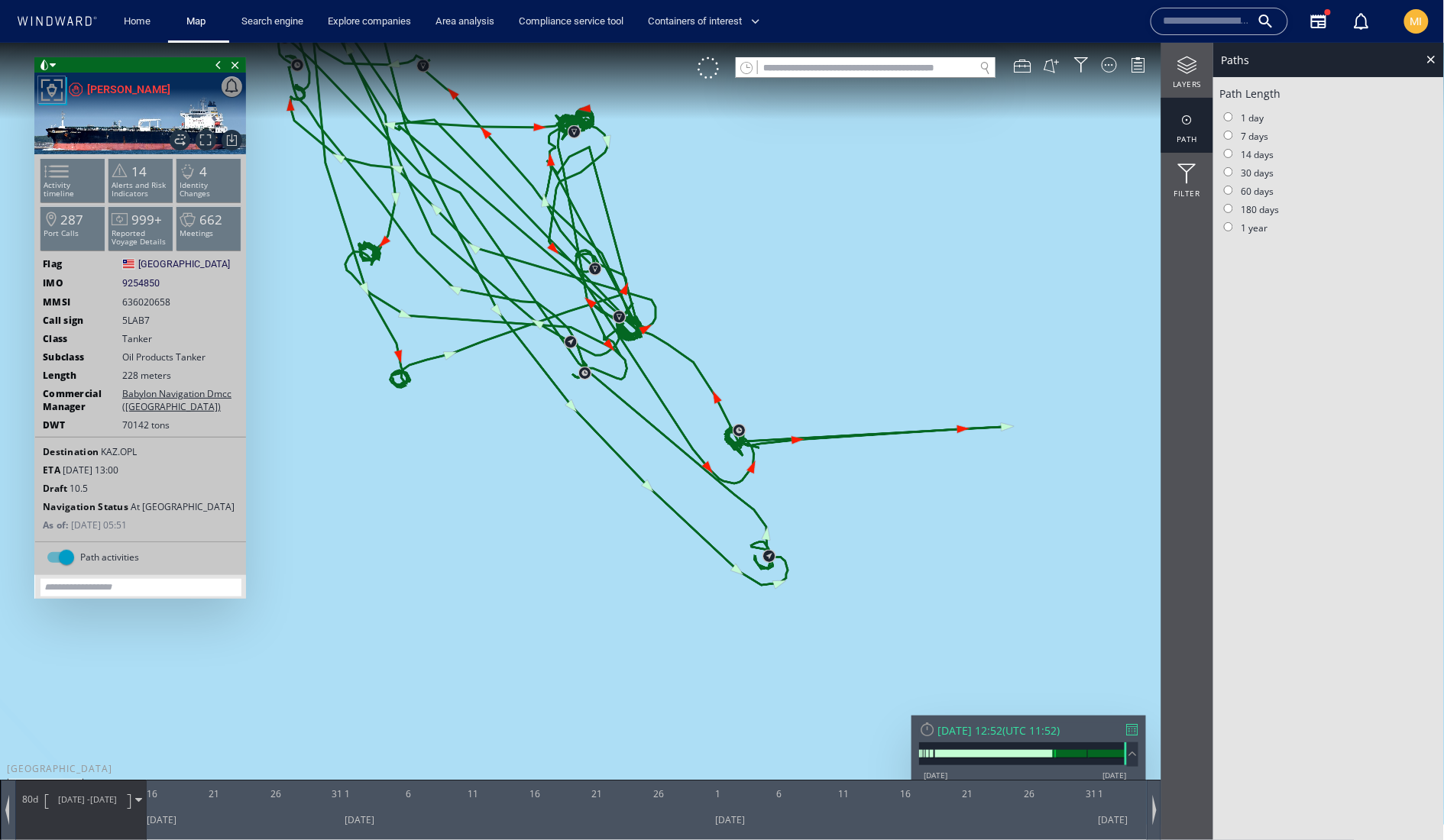
click at [1052, 474] on canvas "Map" at bounding box center [722, 433] width 1445 height 782
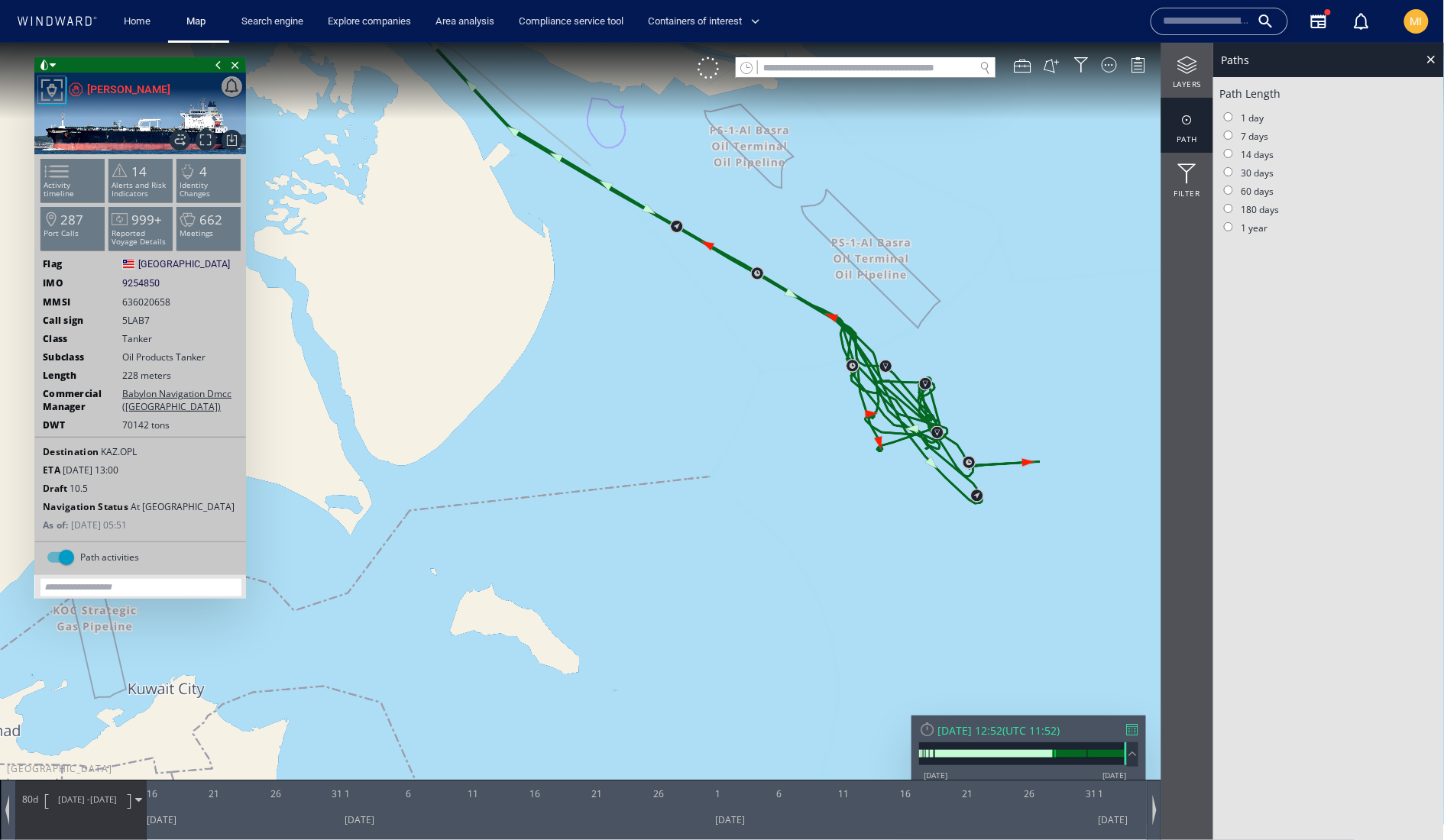
click at [90, 804] on span "[DATE] -" at bounding box center [74, 798] width 32 height 11
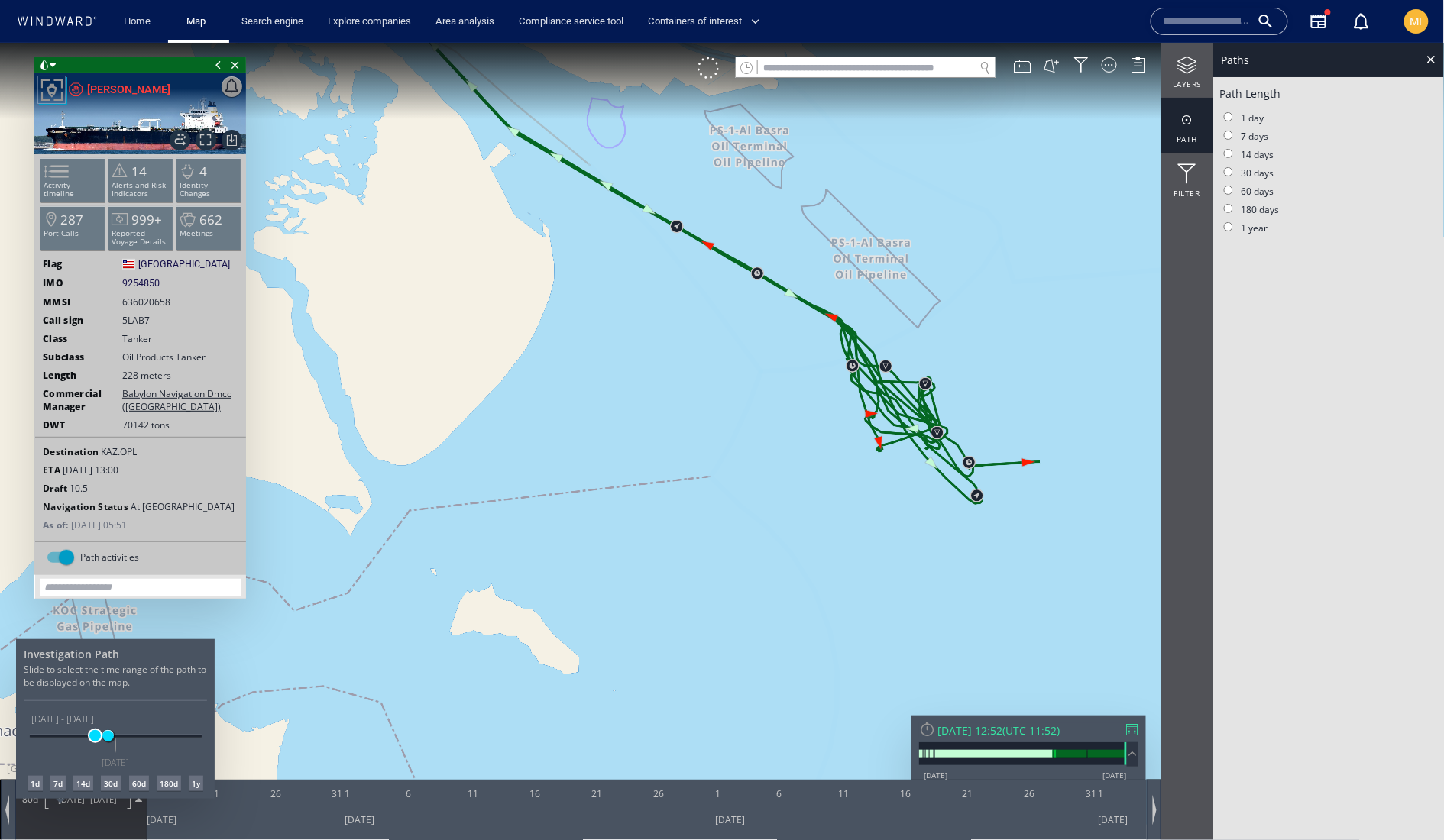
click at [95, 730] on span at bounding box center [95, 735] width 12 height 11
drag, startPoint x: 86, startPoint y: 719, endPoint x: 65, endPoint y: 719, distance: 21.0
click at [65, 730] on span at bounding box center [62, 735] width 12 height 11
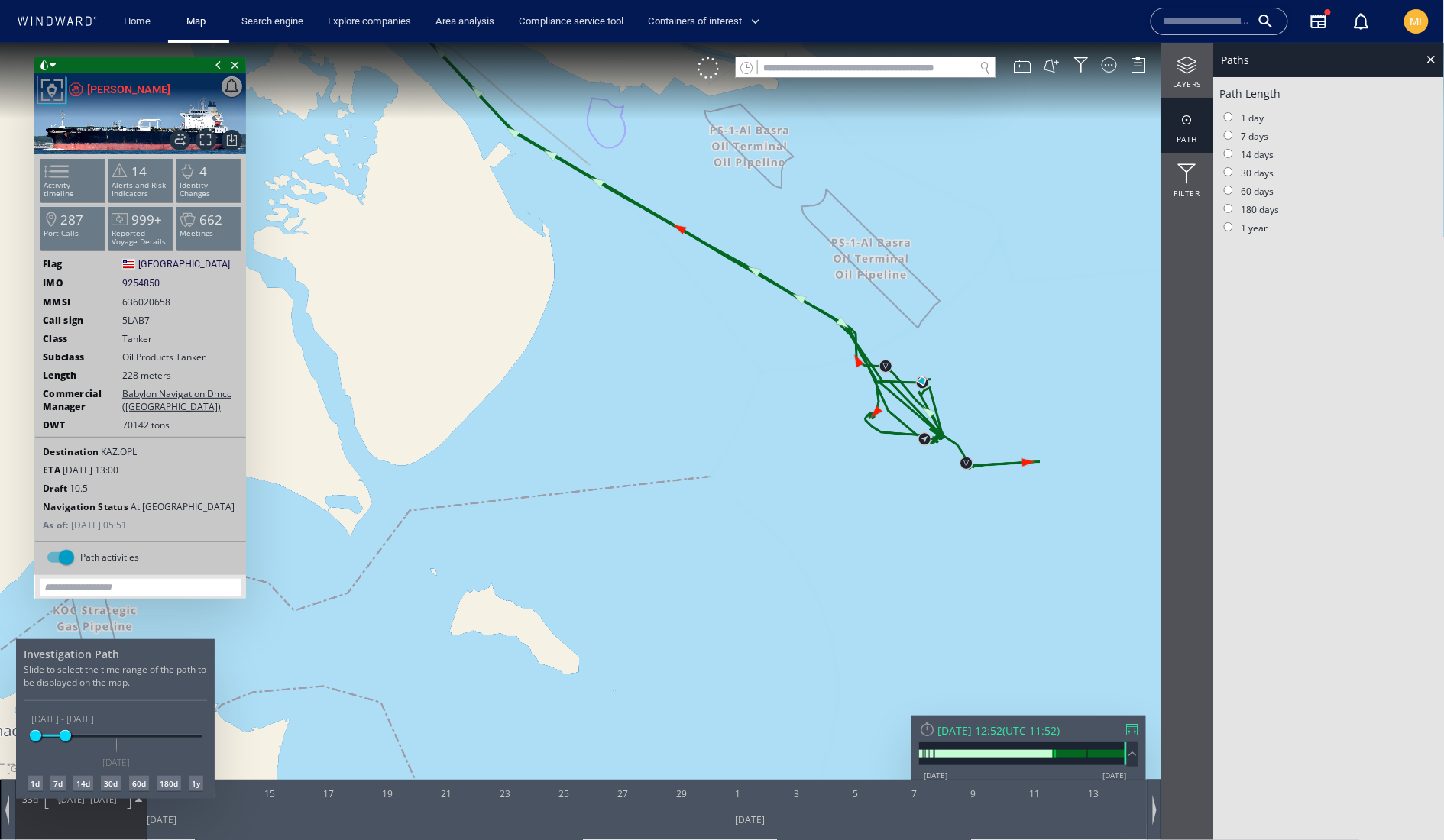
click at [960, 464] on div at bounding box center [722, 441] width 1444 height 797
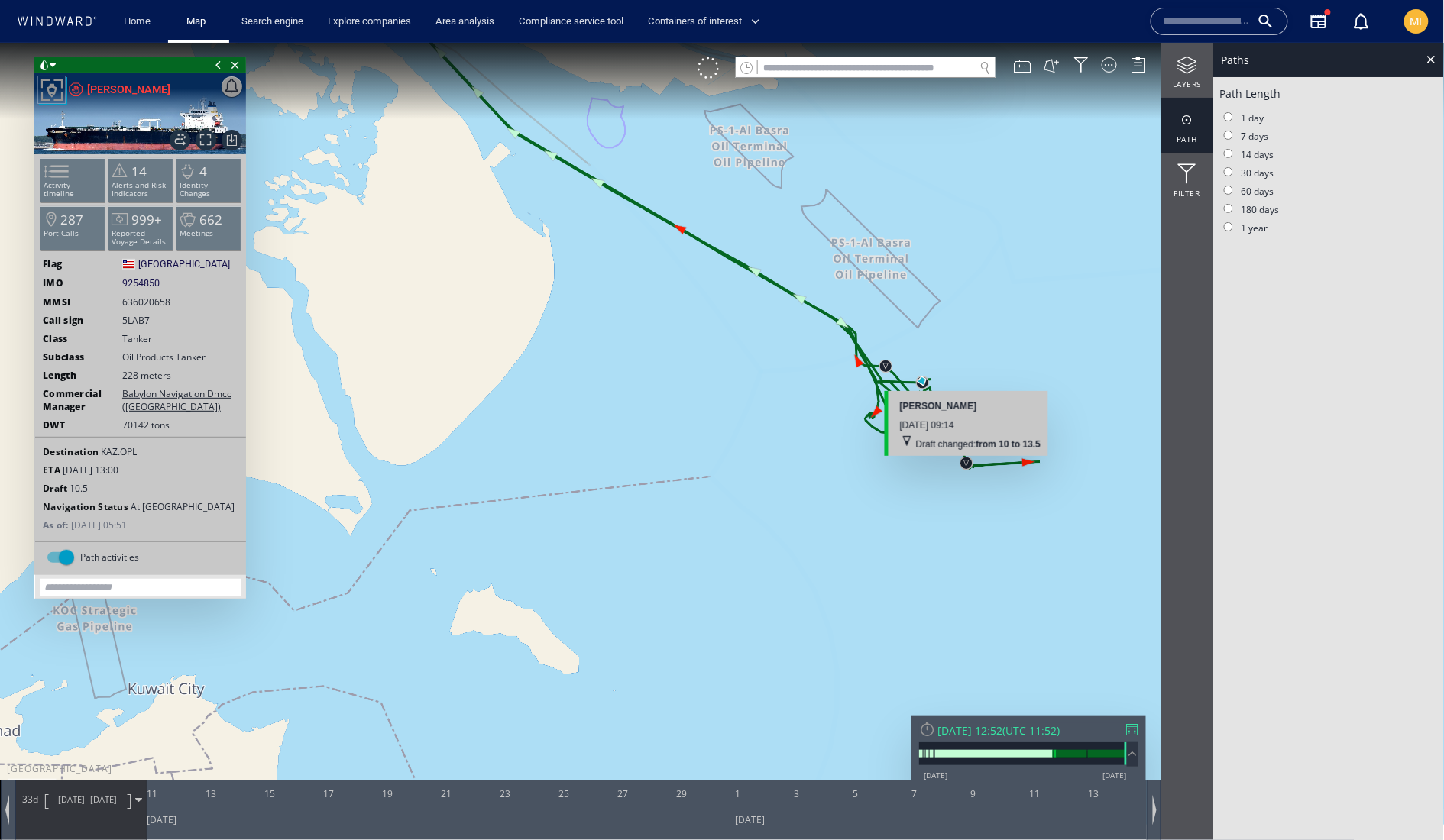
click at [965, 464] on canvas "Map" at bounding box center [722, 433] width 1445 height 782
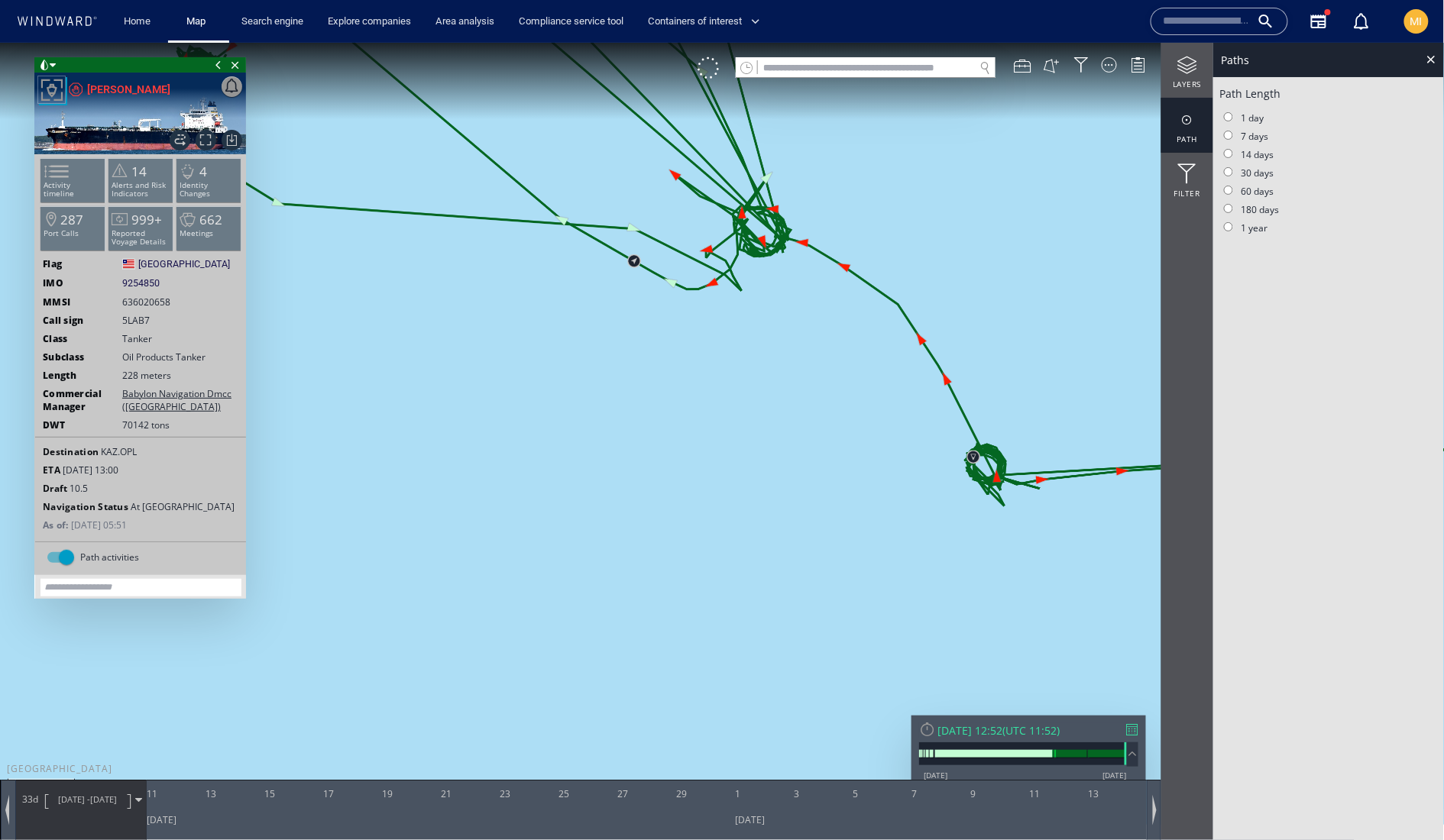
drag, startPoint x: 965, startPoint y: 464, endPoint x: 670, endPoint y: 504, distance: 297.7
click at [673, 504] on canvas "Map" at bounding box center [722, 433] width 1445 height 782
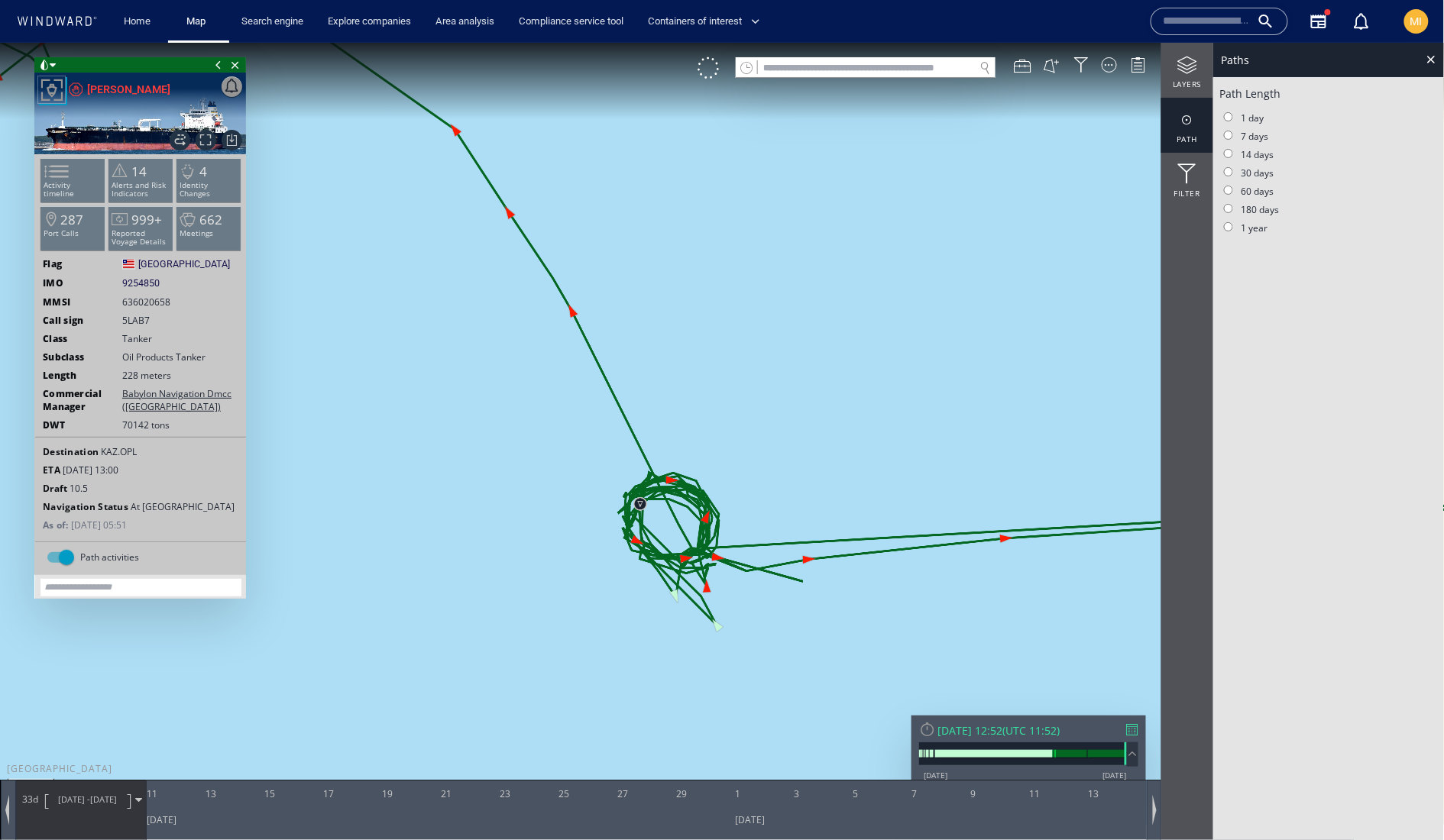
drag, startPoint x: 788, startPoint y: 537, endPoint x: 676, endPoint y: 480, distance: 125.7
click at [676, 480] on canvas "Map" at bounding box center [722, 433] width 1445 height 782
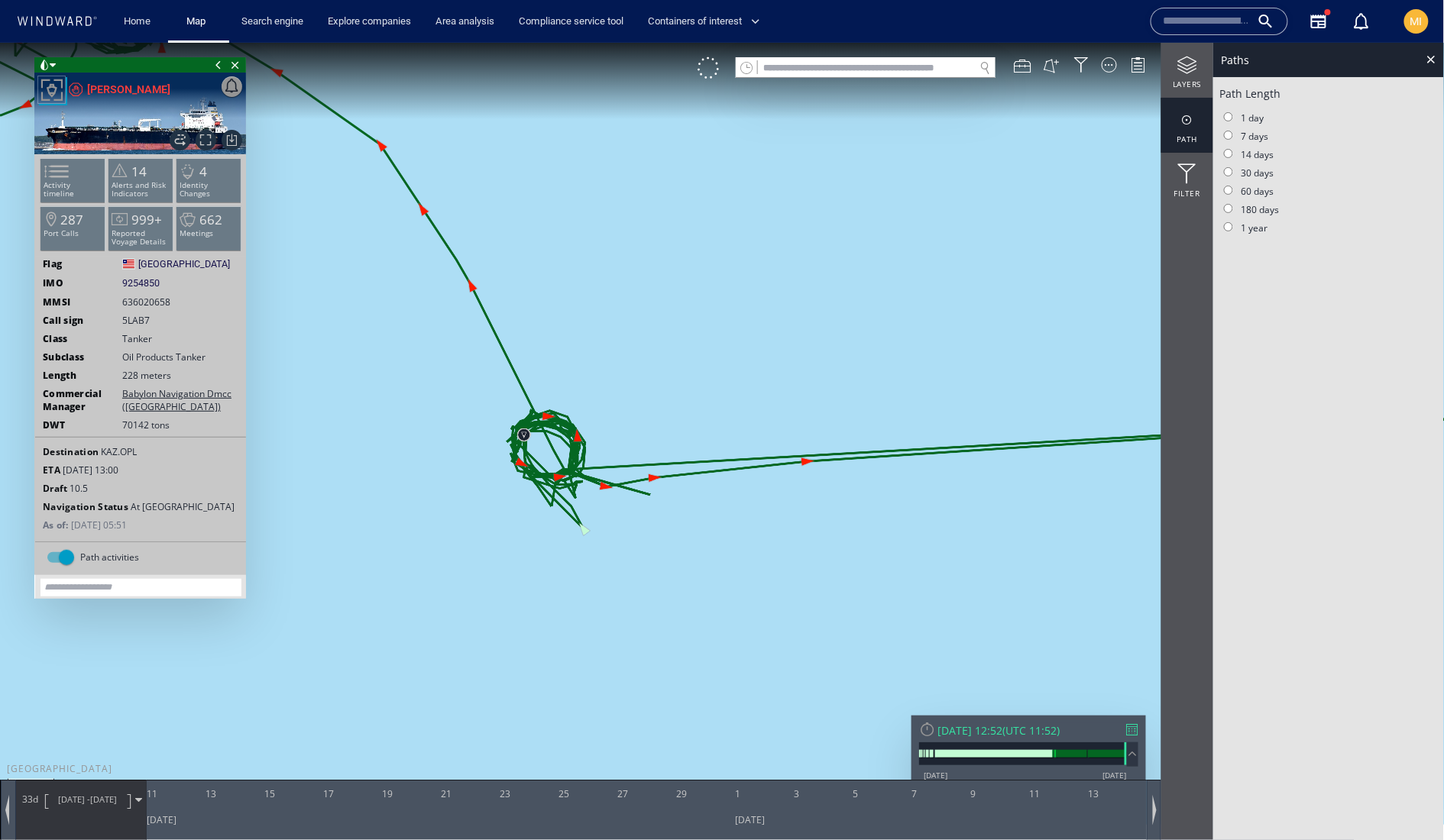
click at [676, 480] on canvas "Map" at bounding box center [722, 433] width 1445 height 782
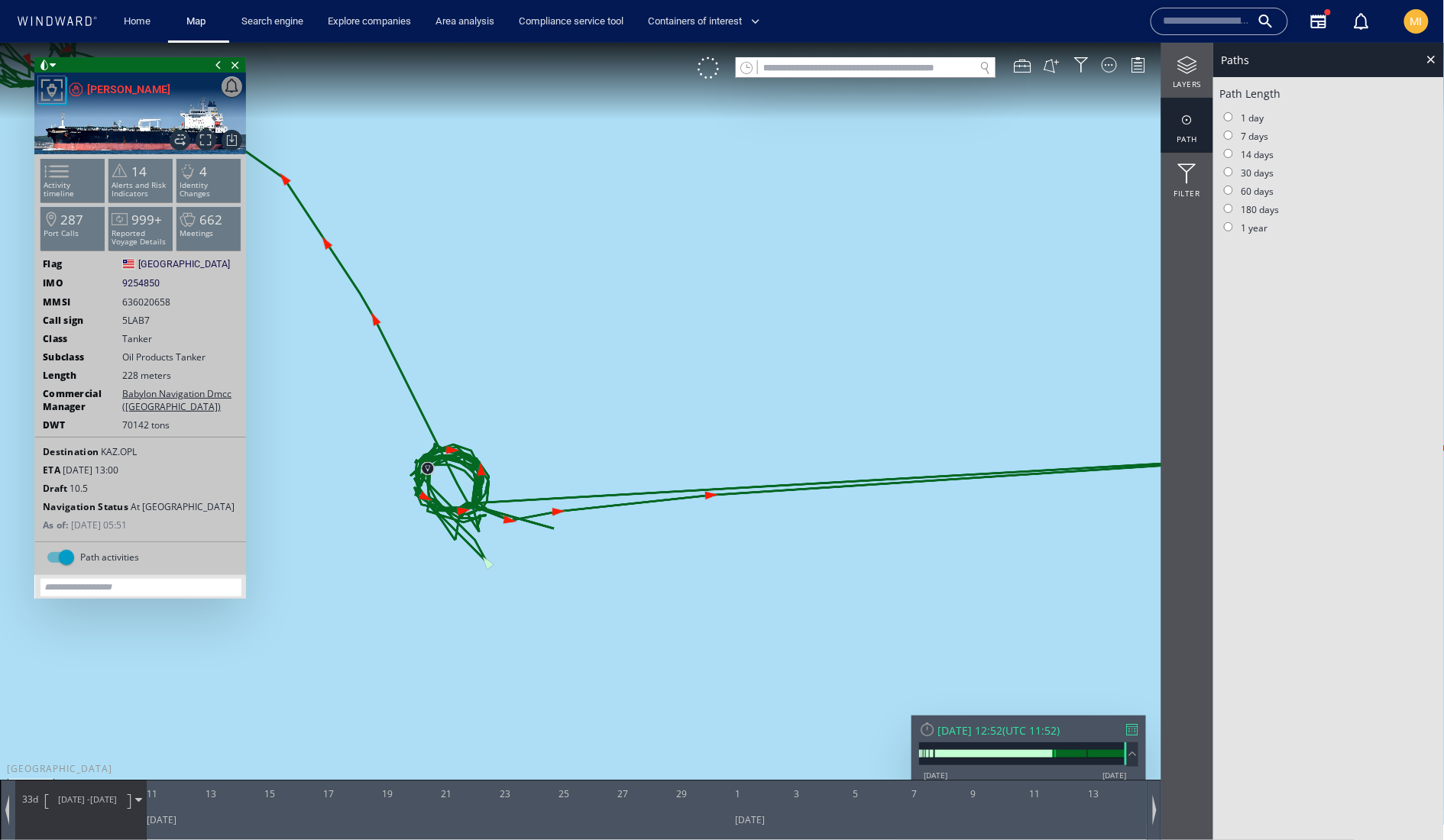
drag, startPoint x: 770, startPoint y: 525, endPoint x: 720, endPoint y: 573, distance: 69.3
click at [720, 573] on canvas "Map" at bounding box center [722, 433] width 1445 height 782
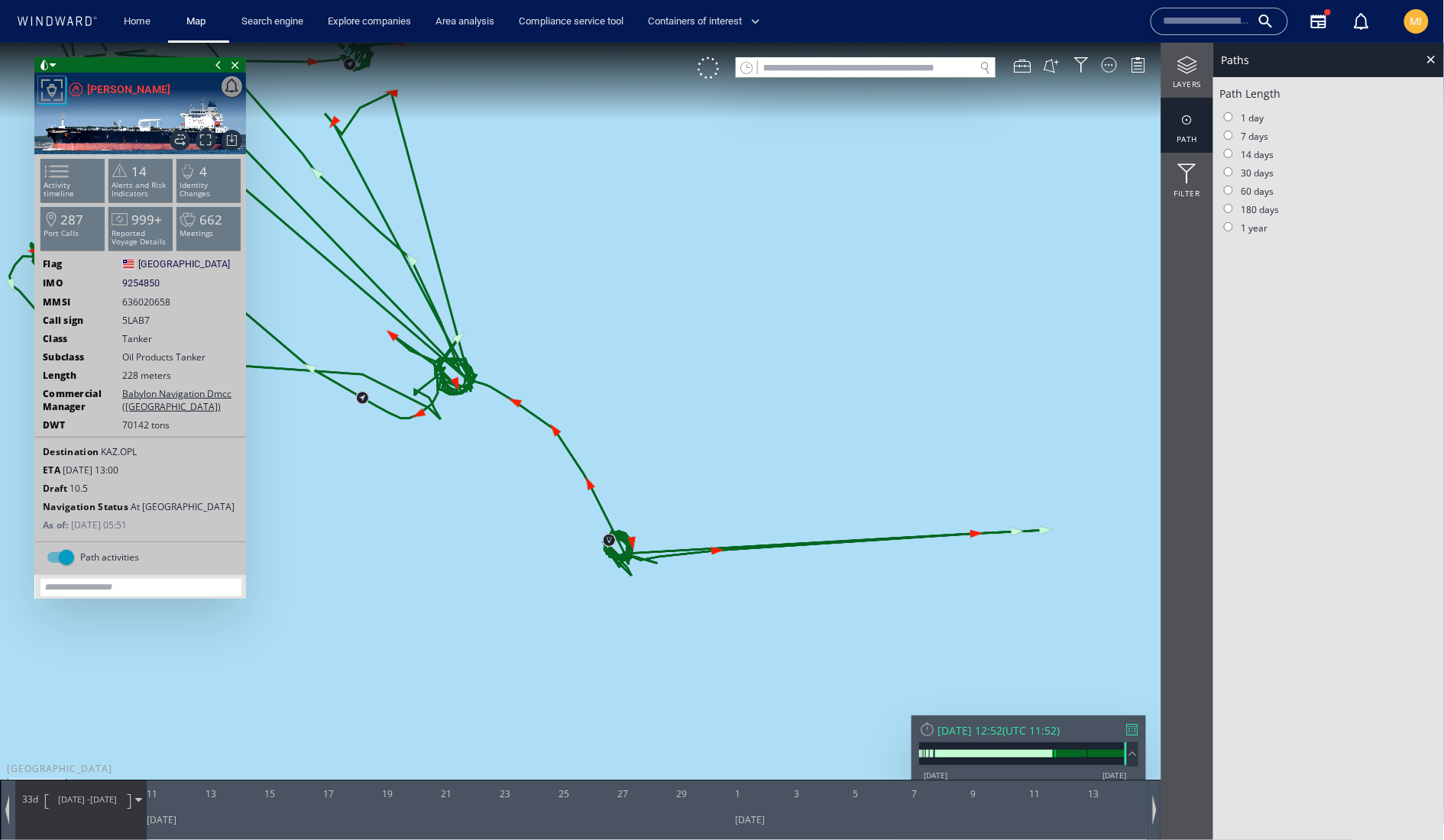
drag, startPoint x: 833, startPoint y: 571, endPoint x: 778, endPoint y: 570, distance: 55.0
click at [778, 570] on canvas "Map" at bounding box center [722, 433] width 1445 height 782
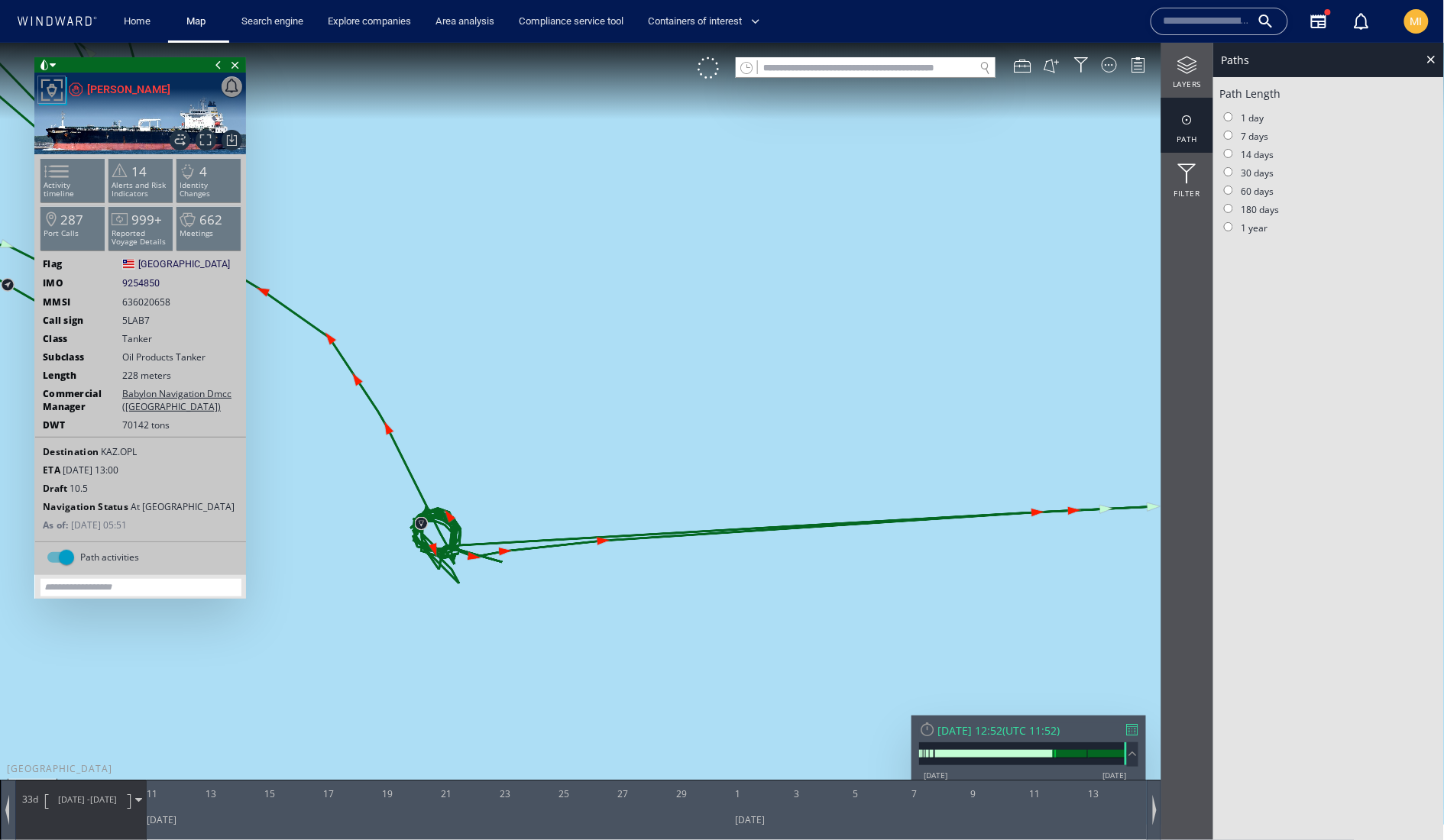
drag, startPoint x: 578, startPoint y: 586, endPoint x: 715, endPoint y: 602, distance: 137.9
click at [715, 602] on canvas "Map" at bounding box center [722, 433] width 1445 height 782
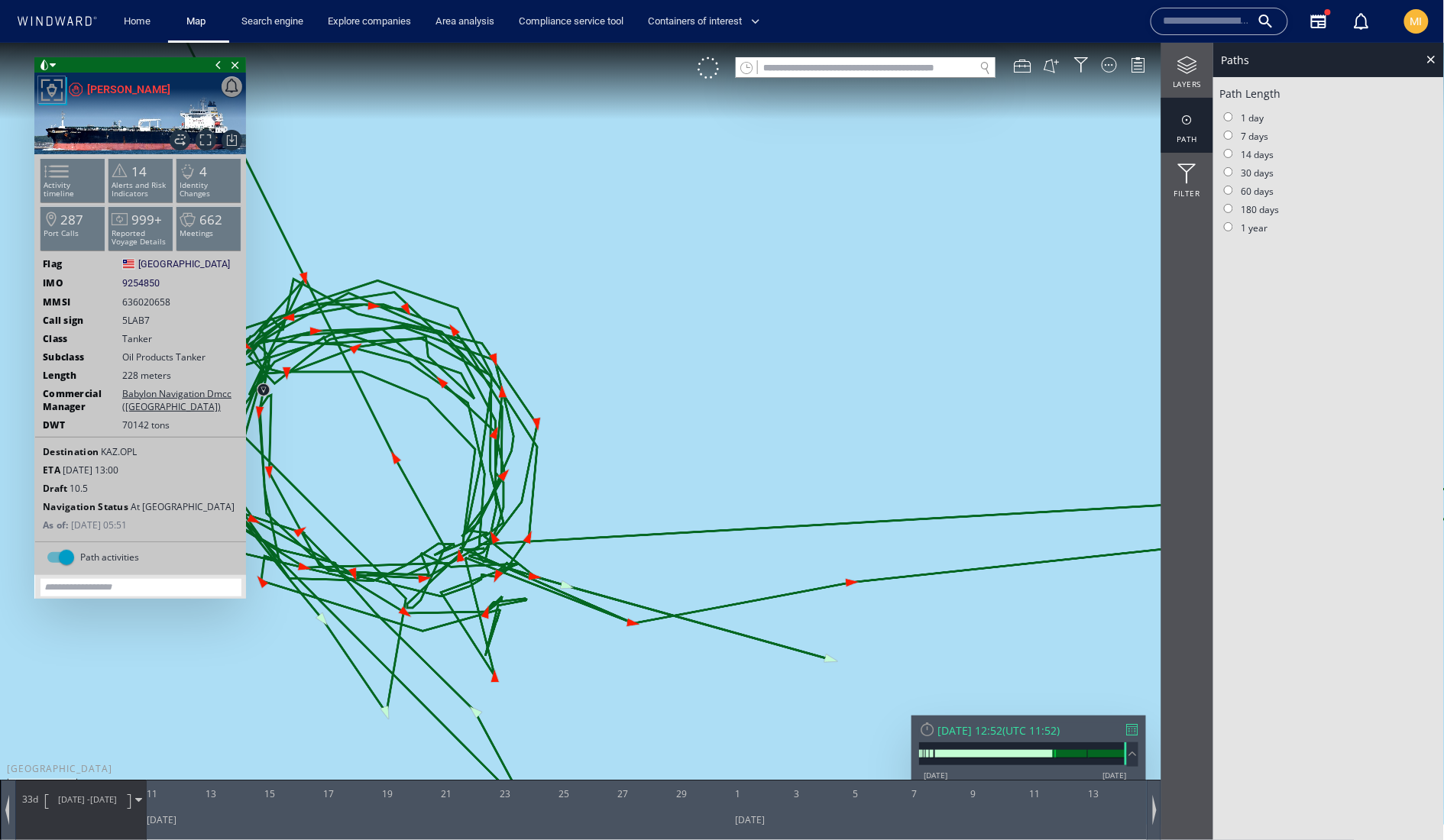
click at [90, 804] on span "[DATE] -" at bounding box center [74, 798] width 32 height 11
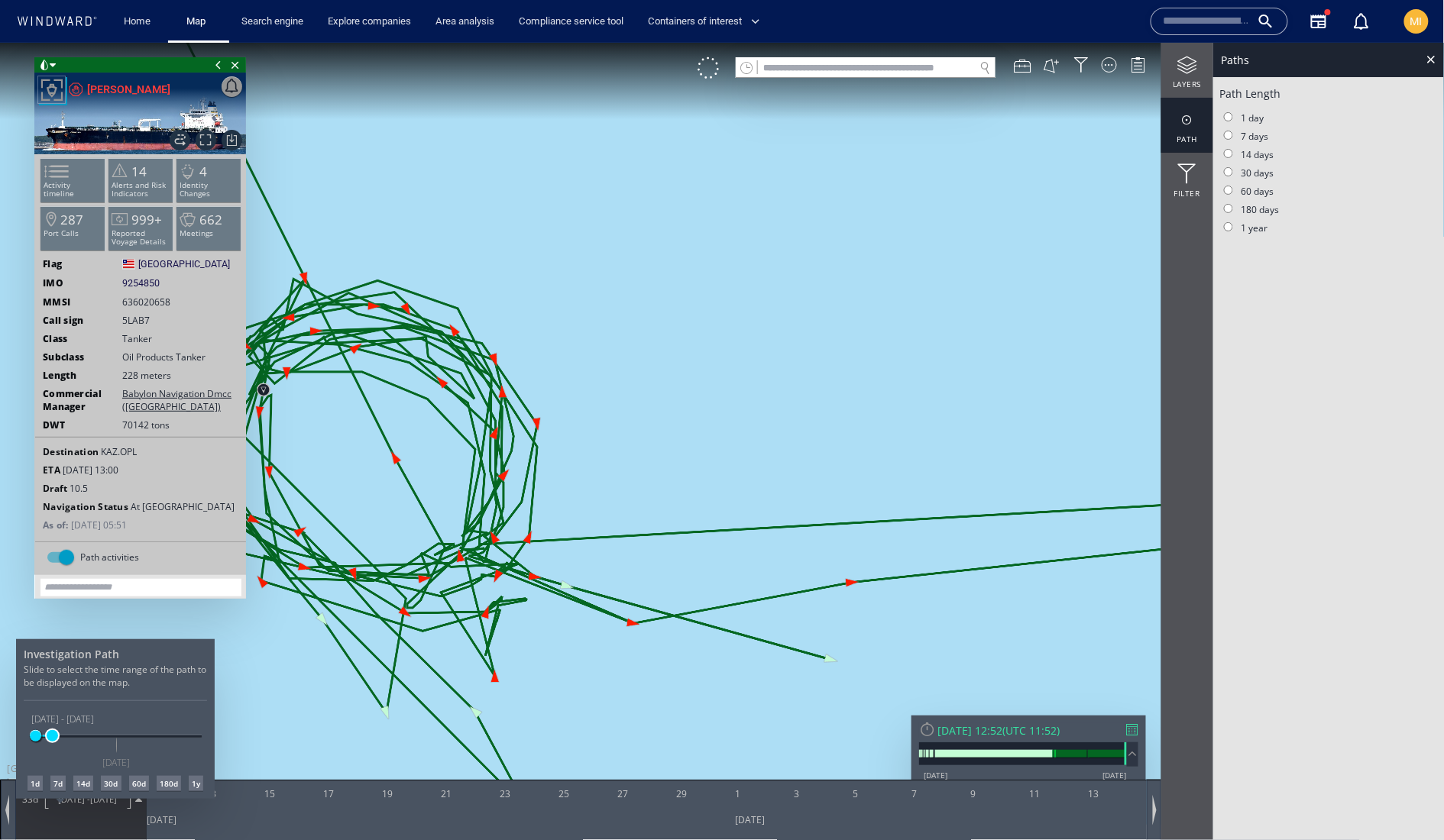
drag, startPoint x: 65, startPoint y: 717, endPoint x: 53, endPoint y: 719, distance: 12.2
click at [53, 730] on span at bounding box center [52, 735] width 12 height 11
drag, startPoint x: 55, startPoint y: 718, endPoint x: 46, endPoint y: 720, distance: 9.2
click at [46, 730] on span at bounding box center [44, 735] width 12 height 11
click at [44, 730] on span at bounding box center [44, 735] width 12 height 11
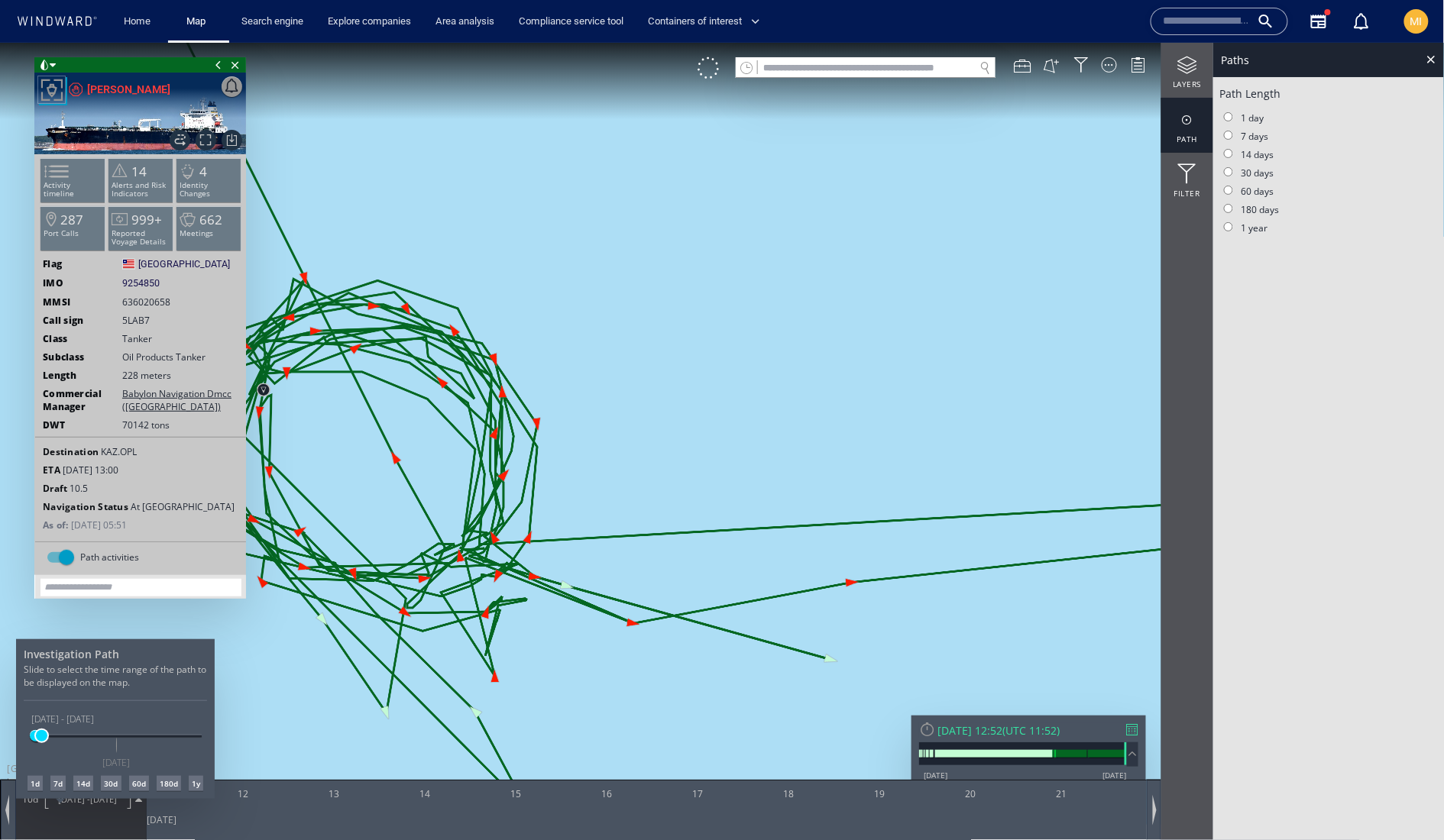
click at [41, 730] on span at bounding box center [41, 735] width 12 height 11
click at [1432, 64] on div at bounding box center [1431, 58] width 18 height 18
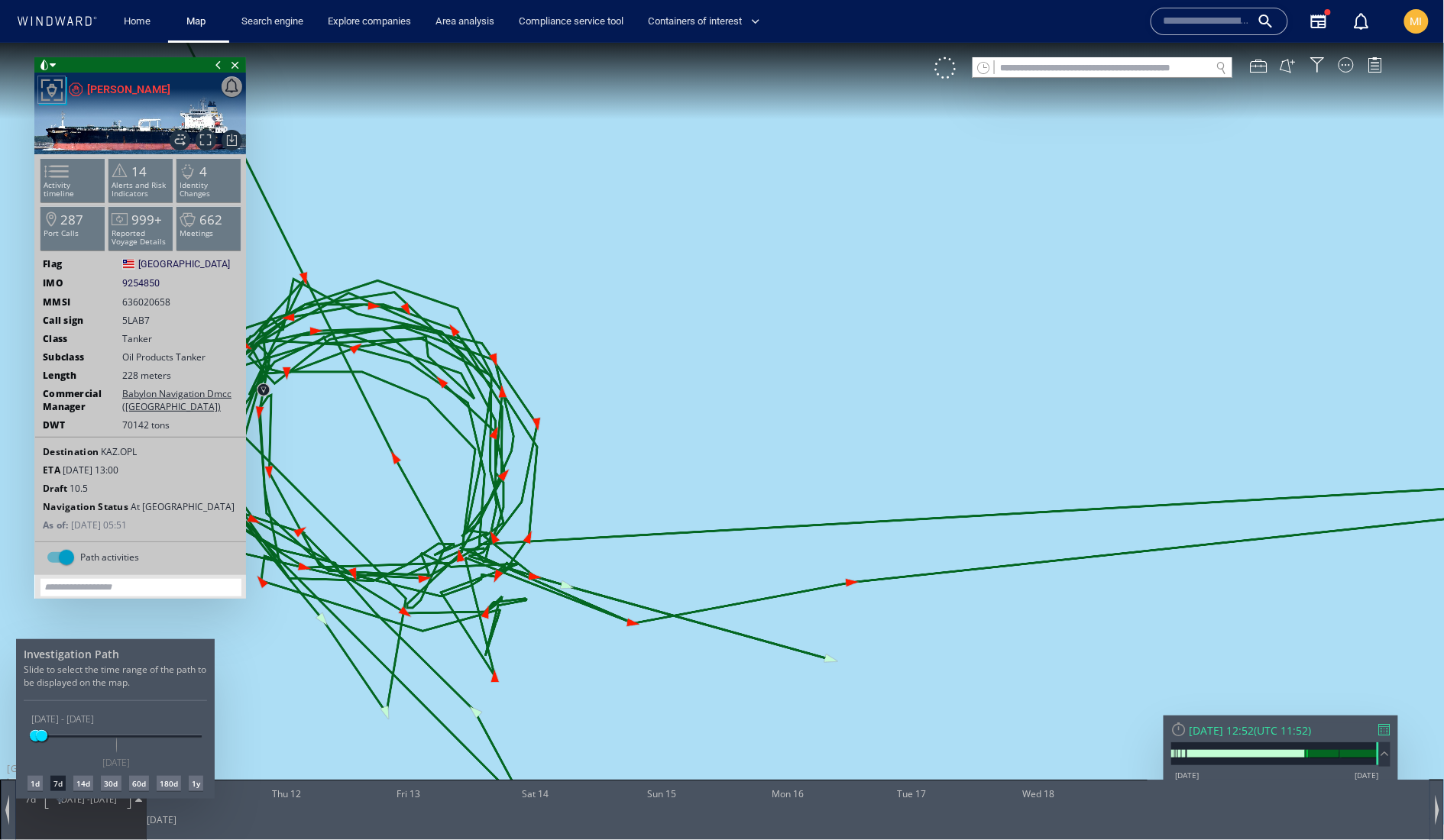
click at [485, 496] on div at bounding box center [722, 441] width 1444 height 797
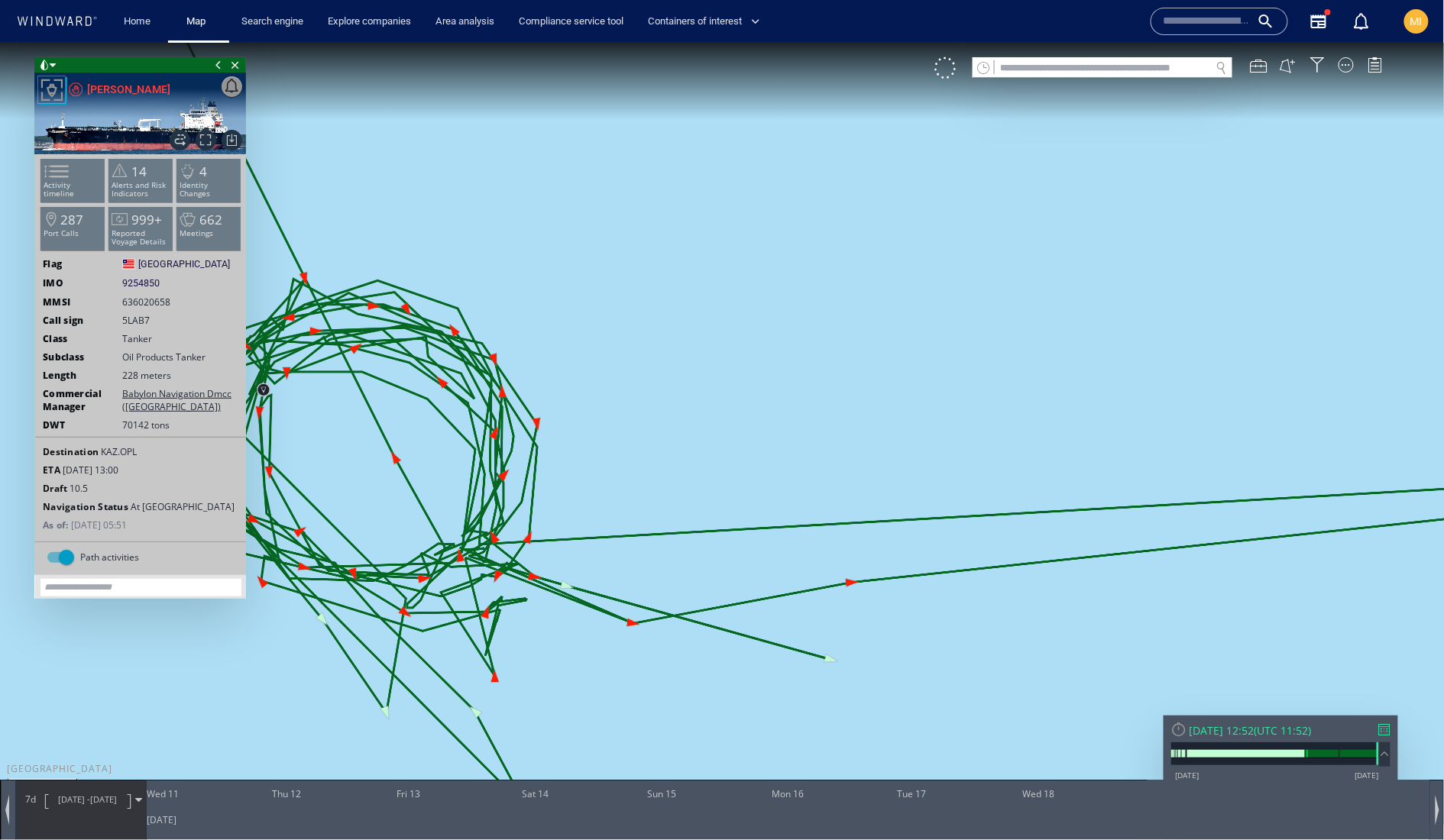
click at [862, 360] on canvas "Map" at bounding box center [722, 433] width 1445 height 782
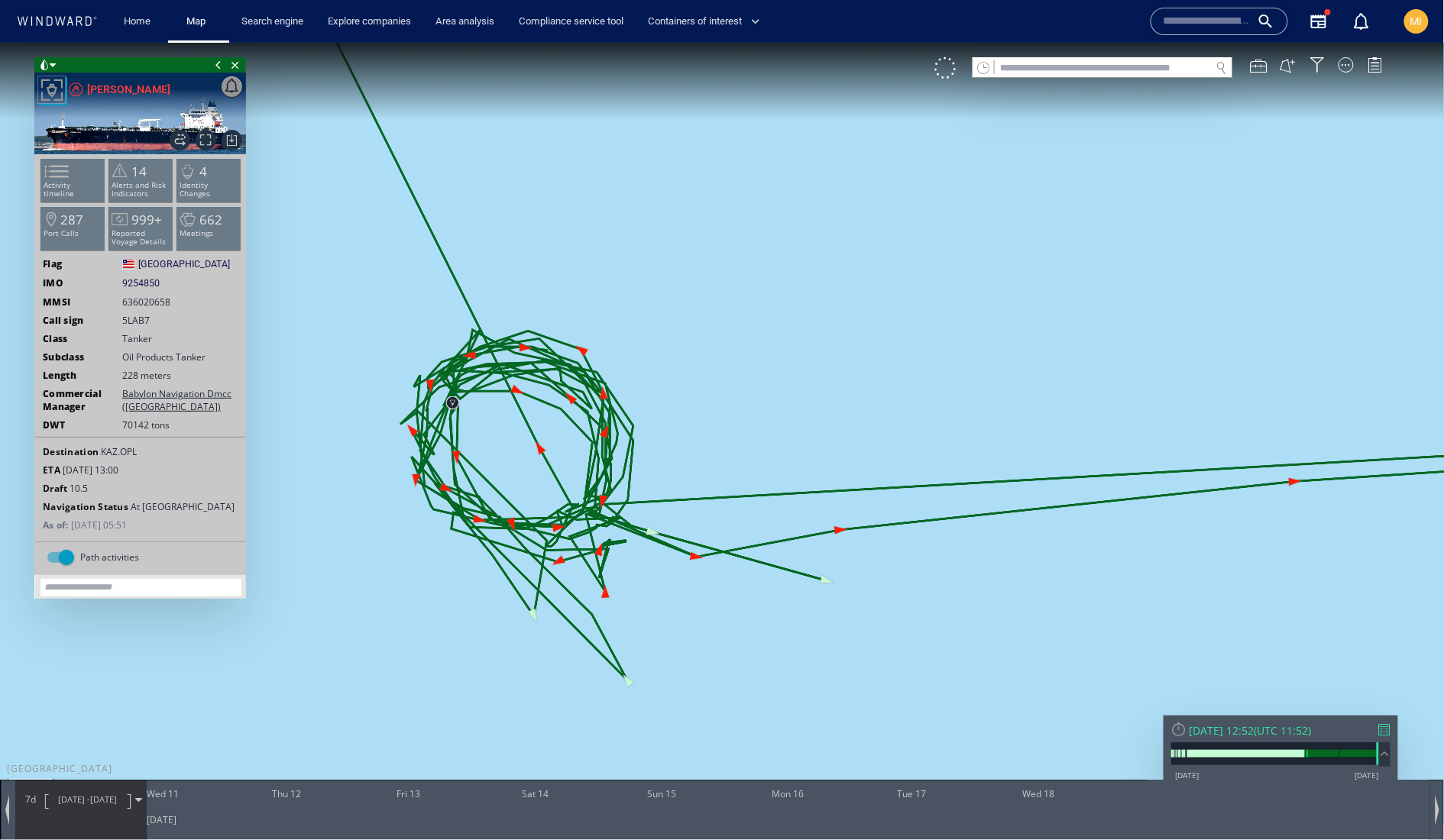
click at [847, 419] on canvas "Map" at bounding box center [722, 433] width 1445 height 782
click at [859, 422] on canvas "Map" at bounding box center [722, 433] width 1445 height 782
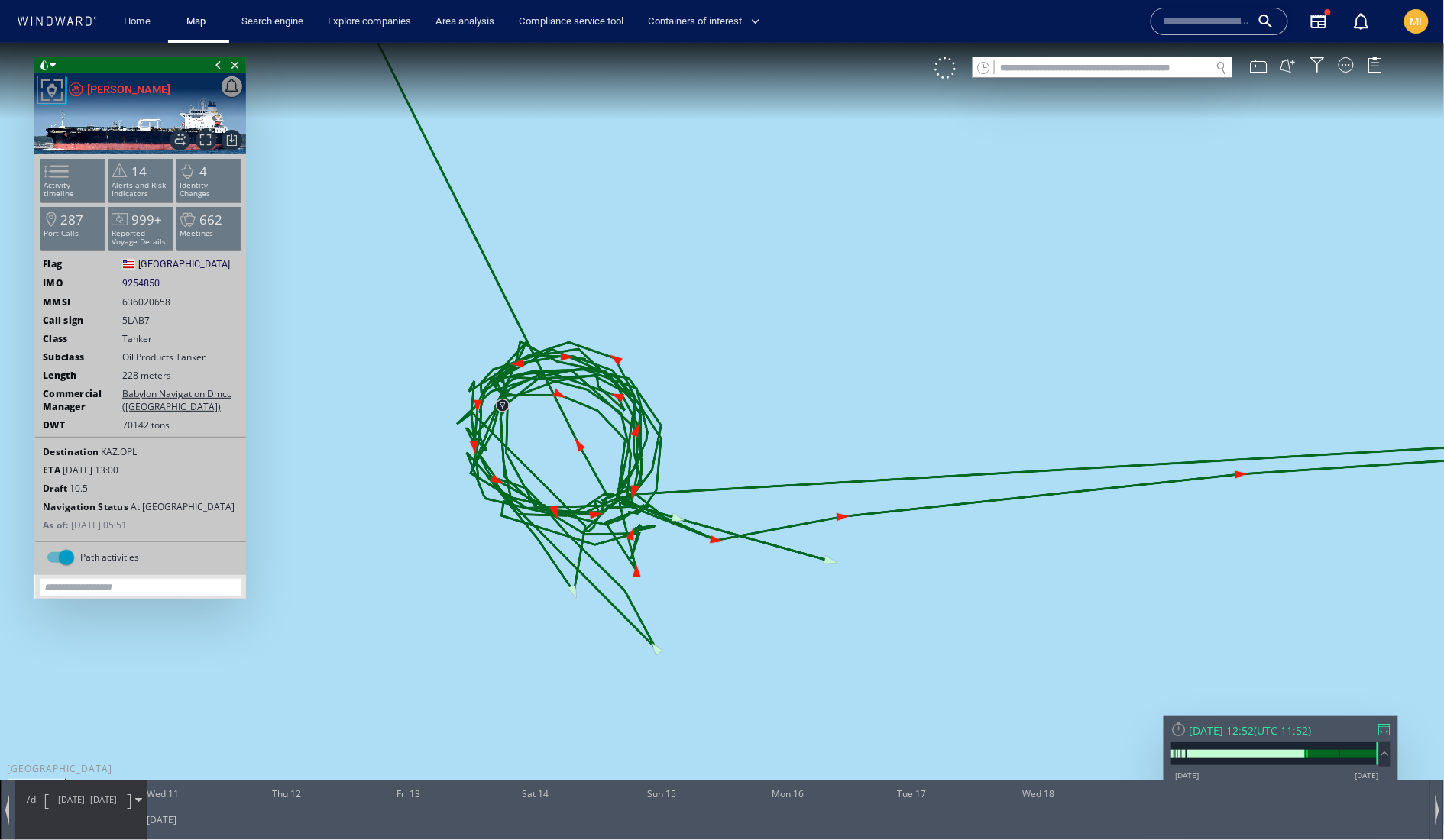
click at [874, 450] on canvas "Map" at bounding box center [722, 433] width 1445 height 782
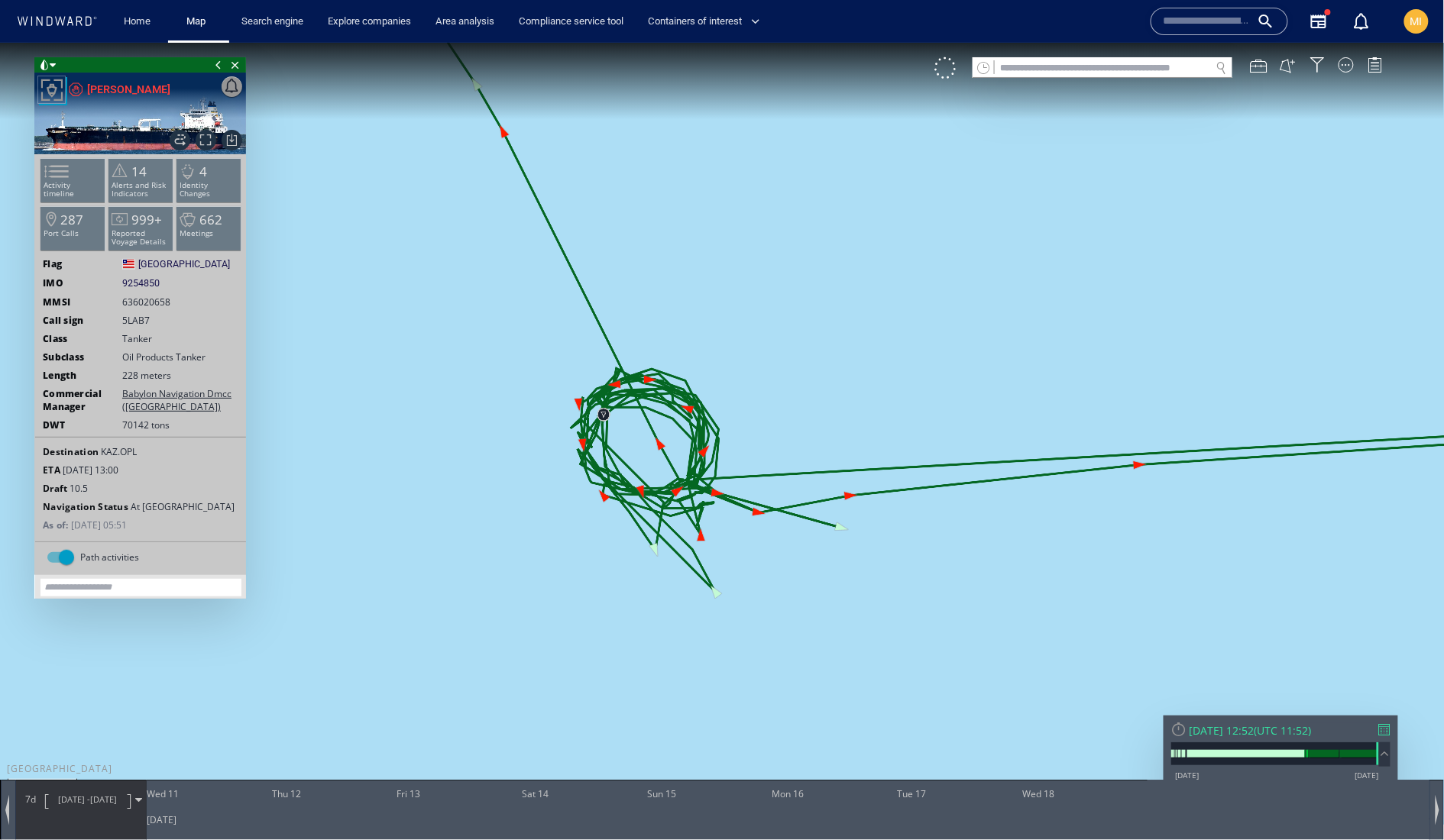
click at [876, 458] on canvas "Map" at bounding box center [722, 433] width 1445 height 782
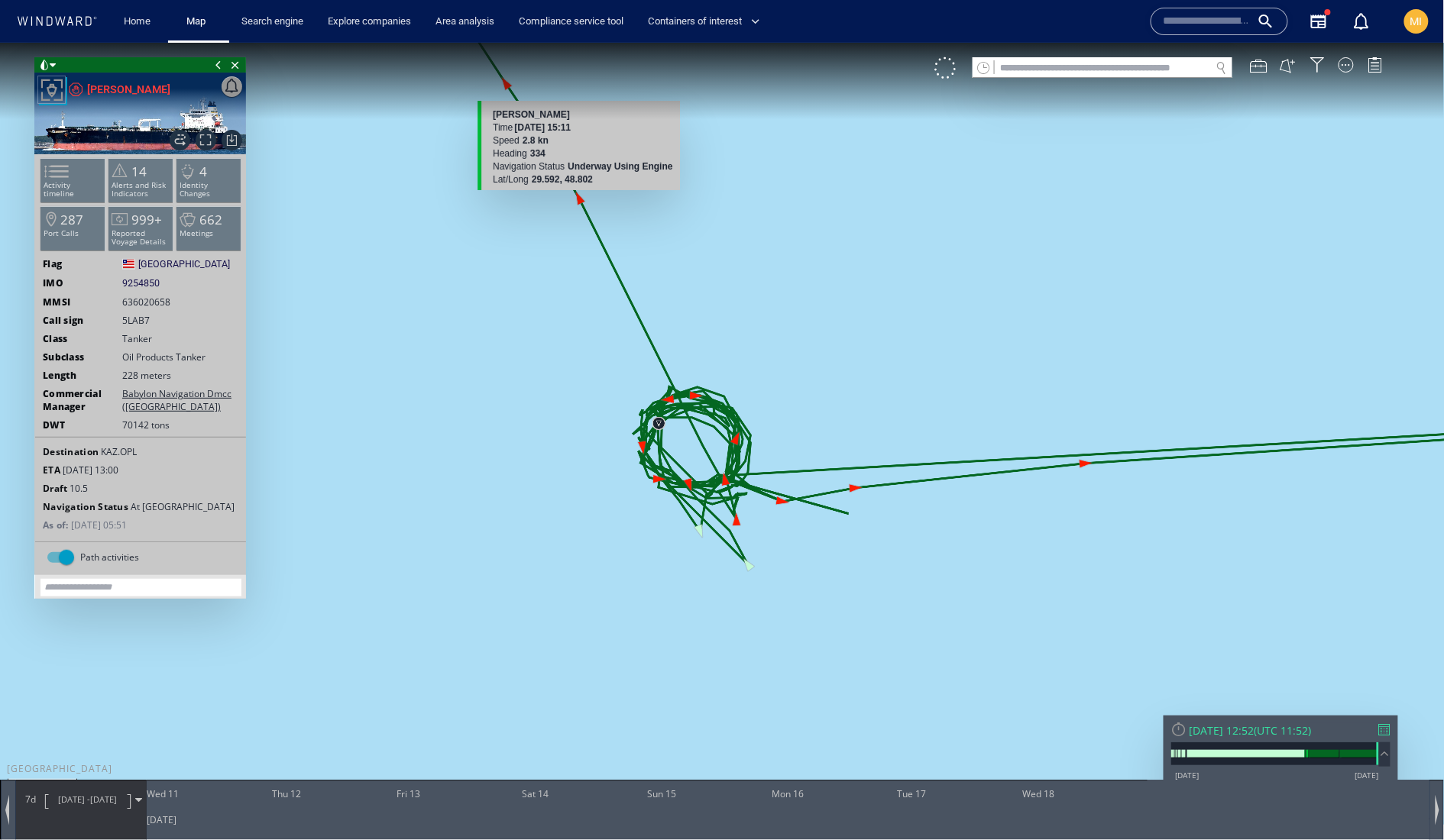
click at [582, 202] on canvas "Map" at bounding box center [722, 433] width 1445 height 782
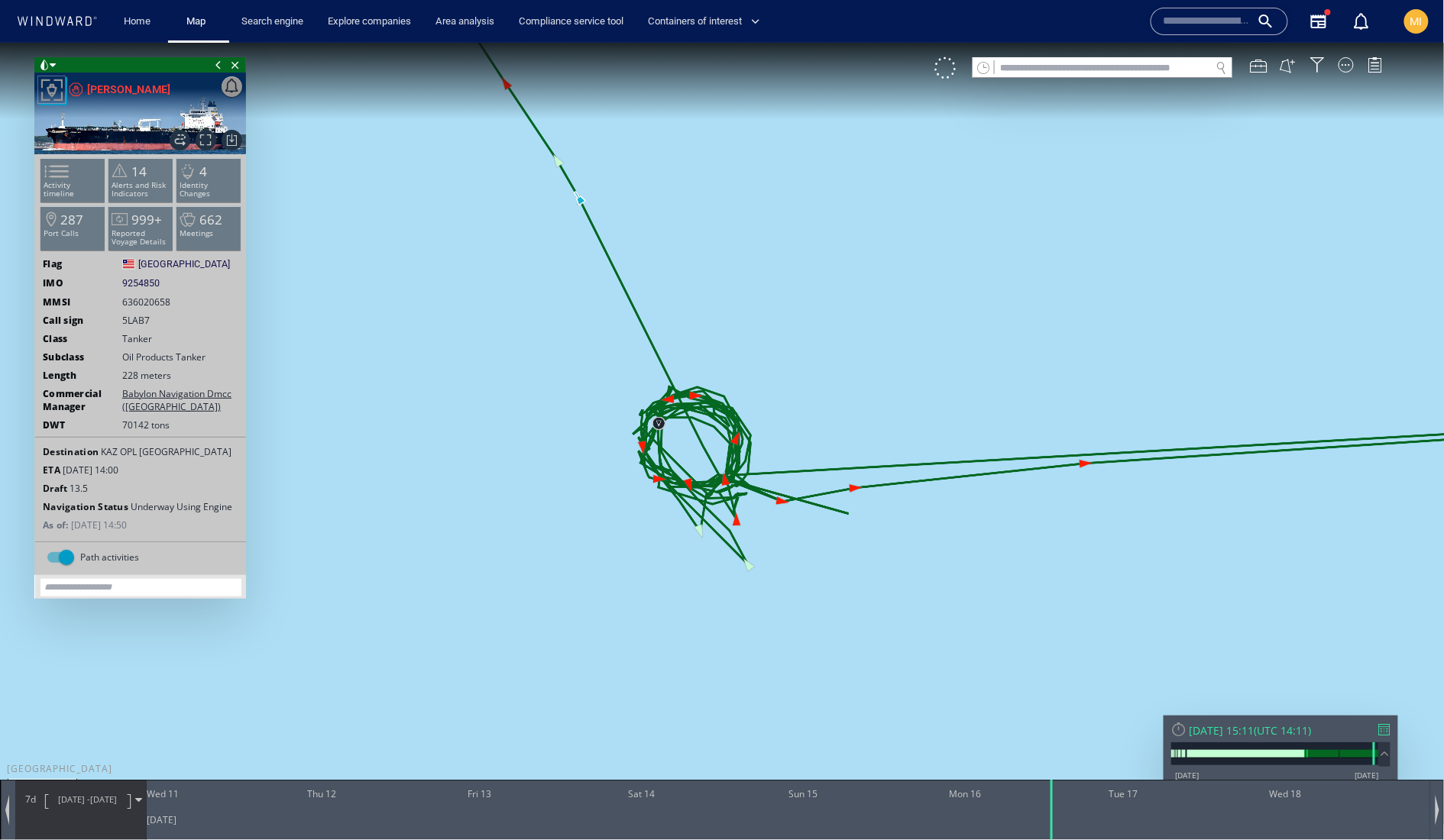
drag, startPoint x: 567, startPoint y: 248, endPoint x: 572, endPoint y: 412, distance: 164.1
click at [572, 412] on canvas "Map" at bounding box center [722, 433] width 1445 height 782
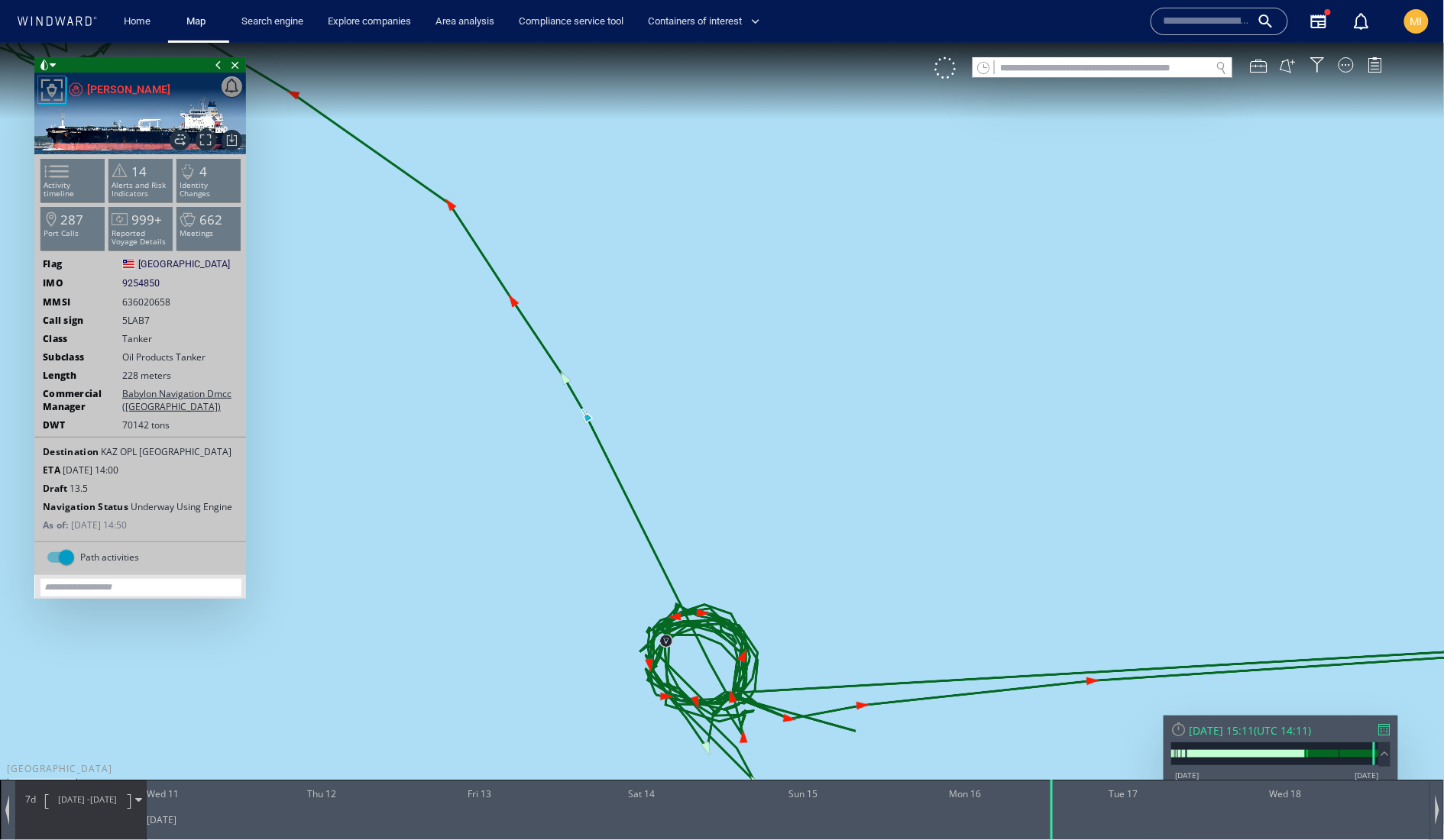
drag, startPoint x: 887, startPoint y: 527, endPoint x: 533, endPoint y: 527, distance: 354.0
click at [548, 527] on canvas "Map" at bounding box center [722, 433] width 1445 height 782
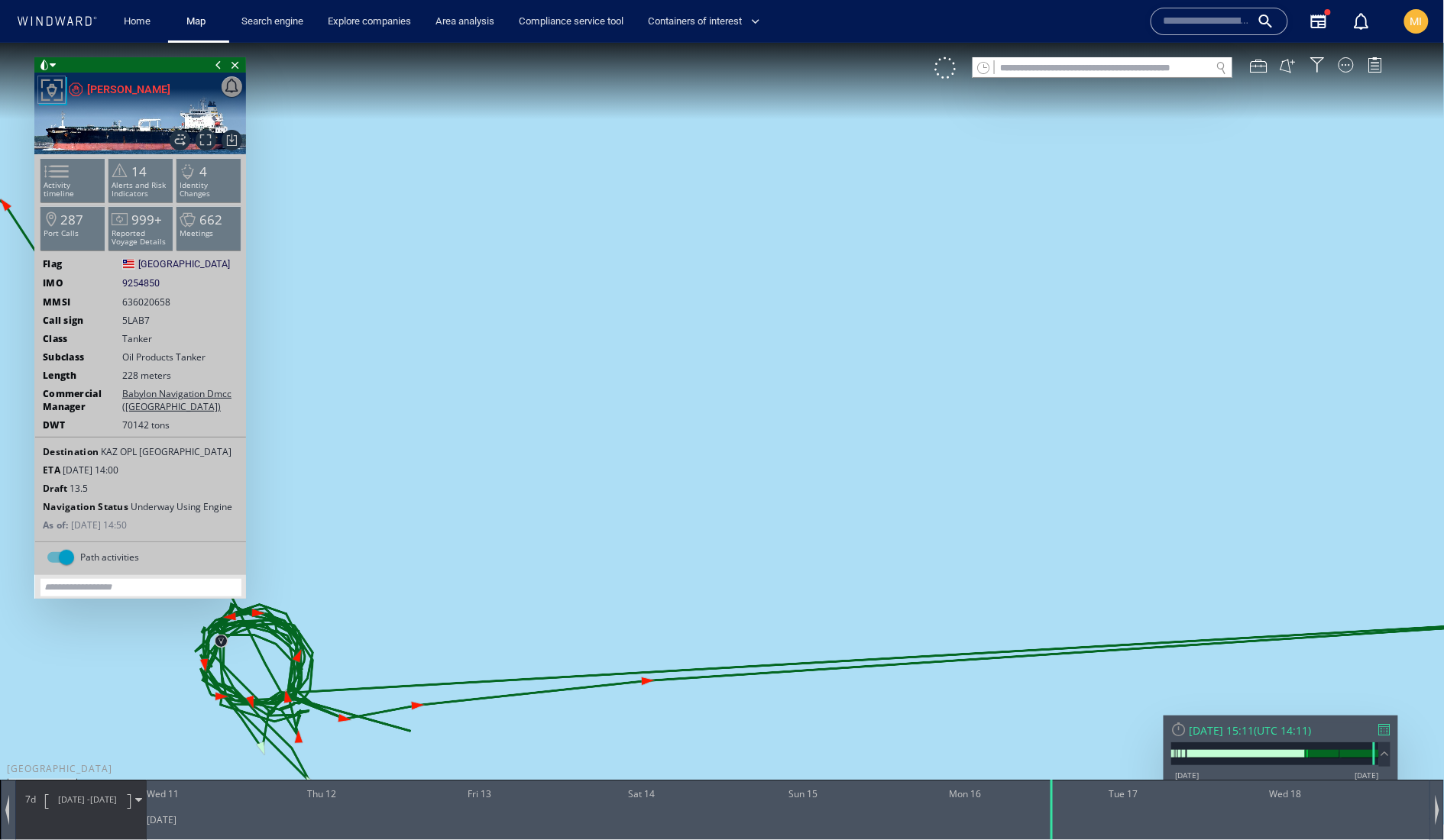
drag, startPoint x: 1224, startPoint y: 474, endPoint x: 982, endPoint y: 467, distance: 242.1
click at [984, 465] on canvas "Map" at bounding box center [722, 433] width 1445 height 782
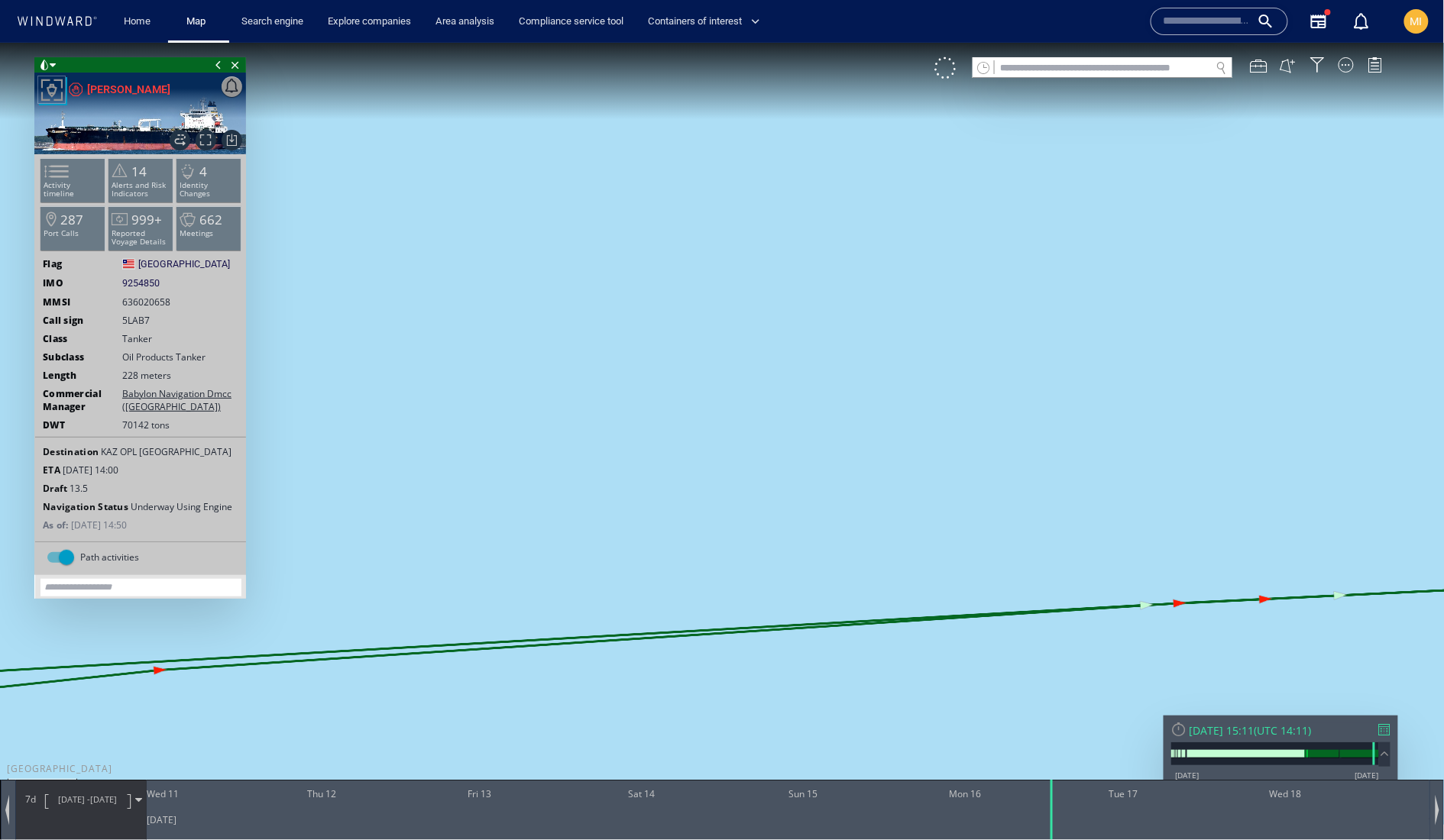
drag, startPoint x: 1261, startPoint y: 482, endPoint x: 952, endPoint y: 482, distance: 309.0
click at [953, 482] on canvas "Map" at bounding box center [722, 433] width 1445 height 782
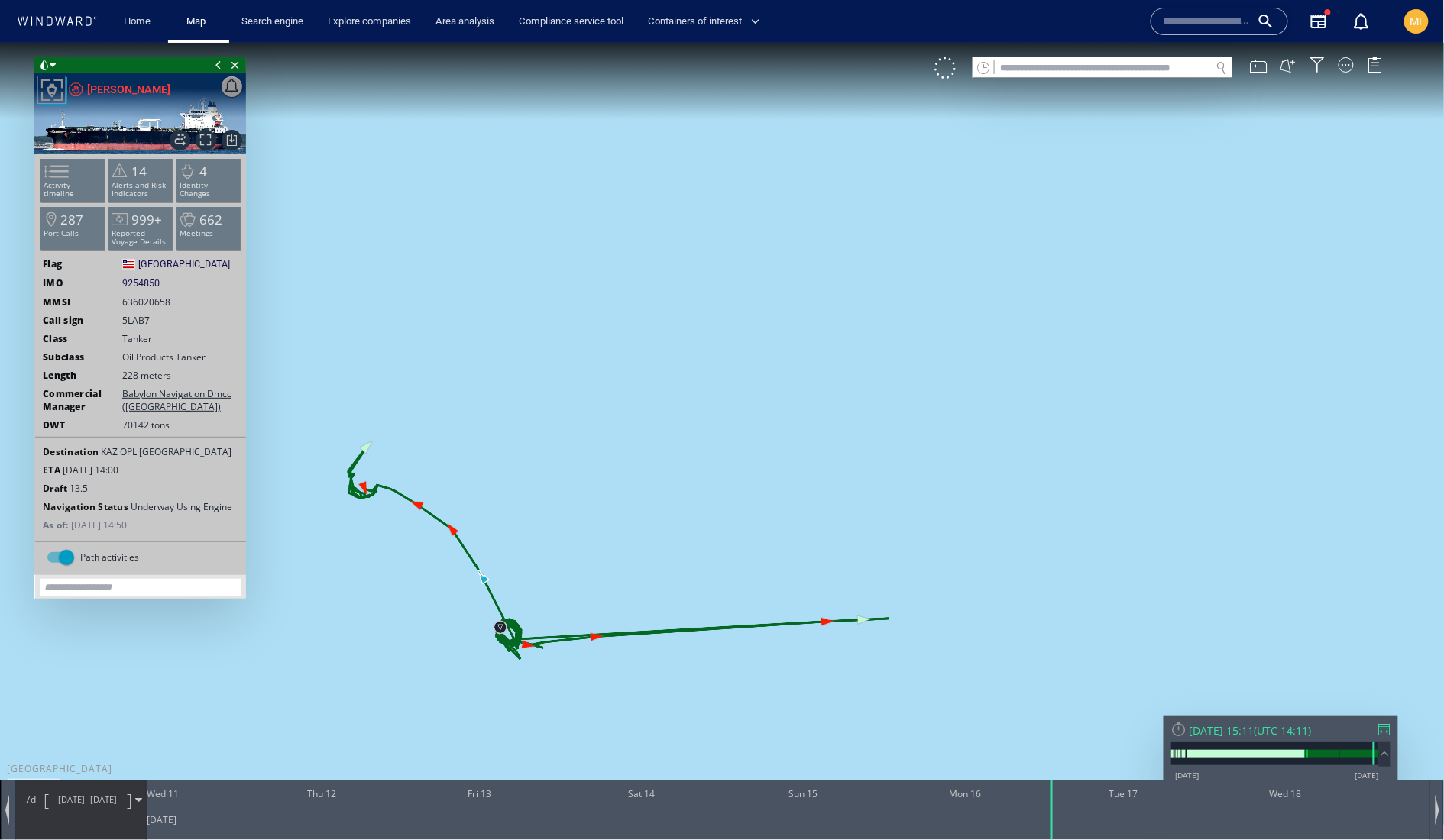
drag, startPoint x: 677, startPoint y: 550, endPoint x: 844, endPoint y: 511, distance: 171.5
click at [844, 511] on canvas "Map" at bounding box center [722, 433] width 1445 height 782
